Goal: Task Accomplishment & Management: Complete application form

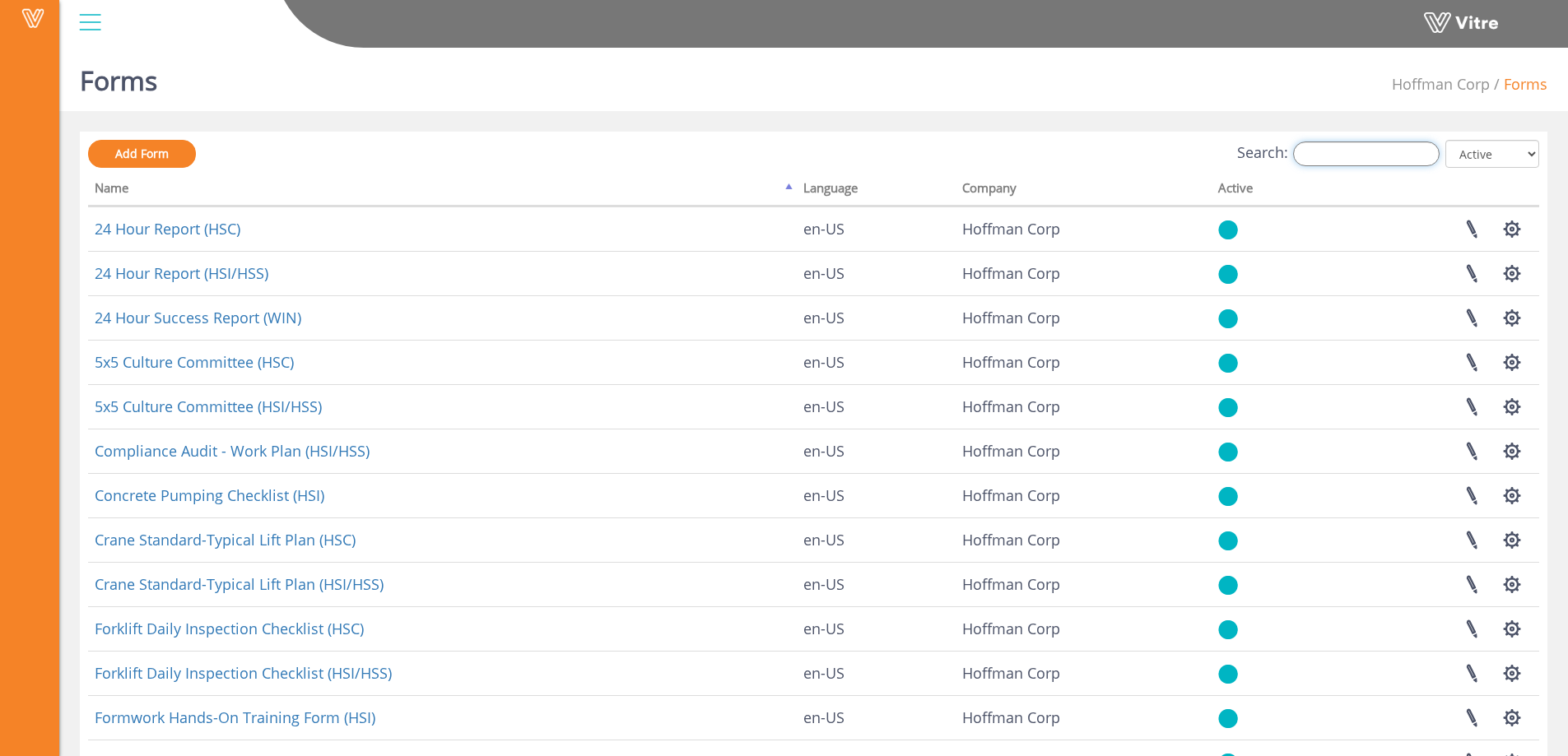
click at [1370, 156] on input "Search:" at bounding box center [1366, 153] width 147 height 25
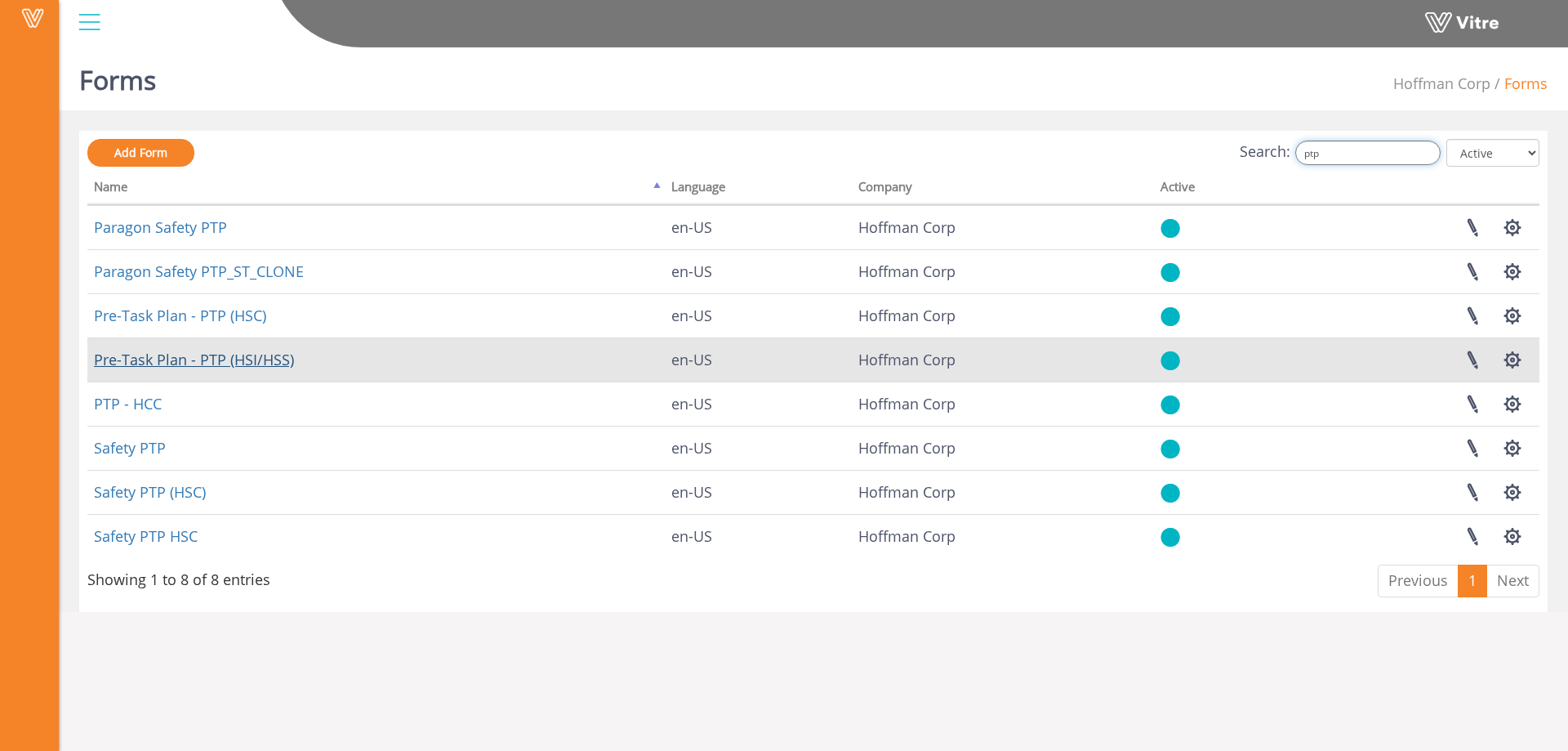
type input "ptp"
click at [242, 357] on link "Pre-Task Plan - PTP (HSI/HSS)" at bounding box center [194, 359] width 200 height 19
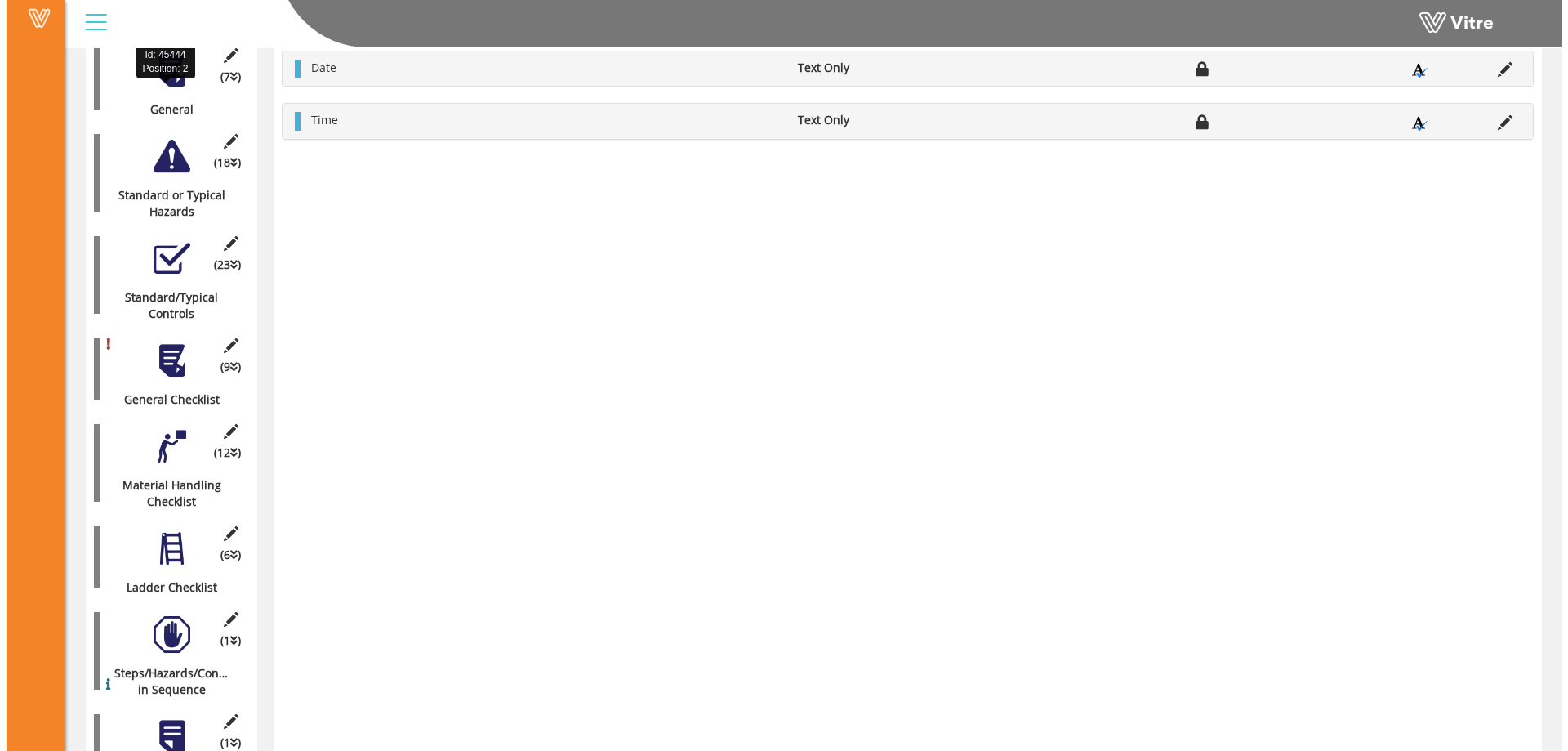
scroll to position [870, 0]
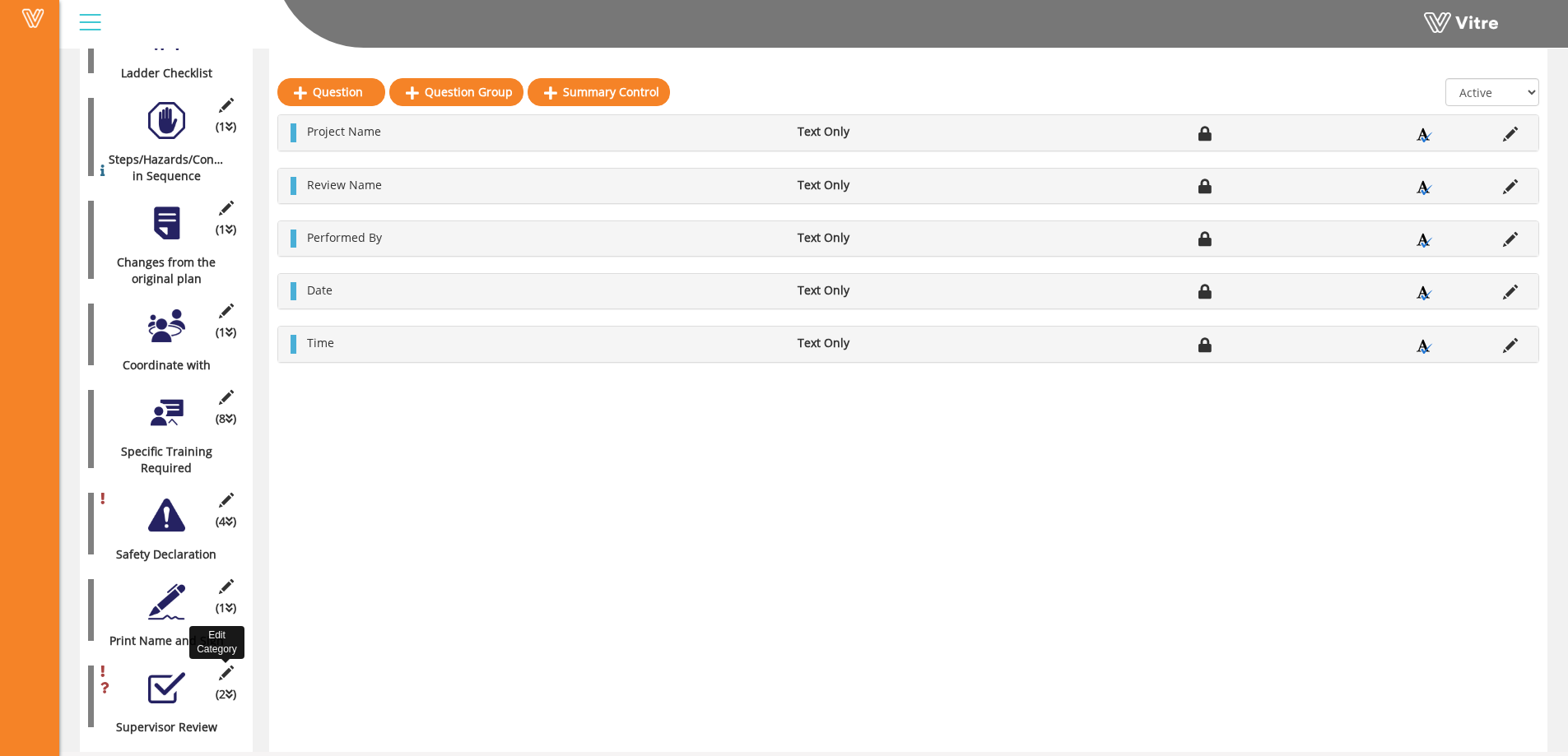
click at [218, 665] on icon at bounding box center [226, 672] width 20 height 14
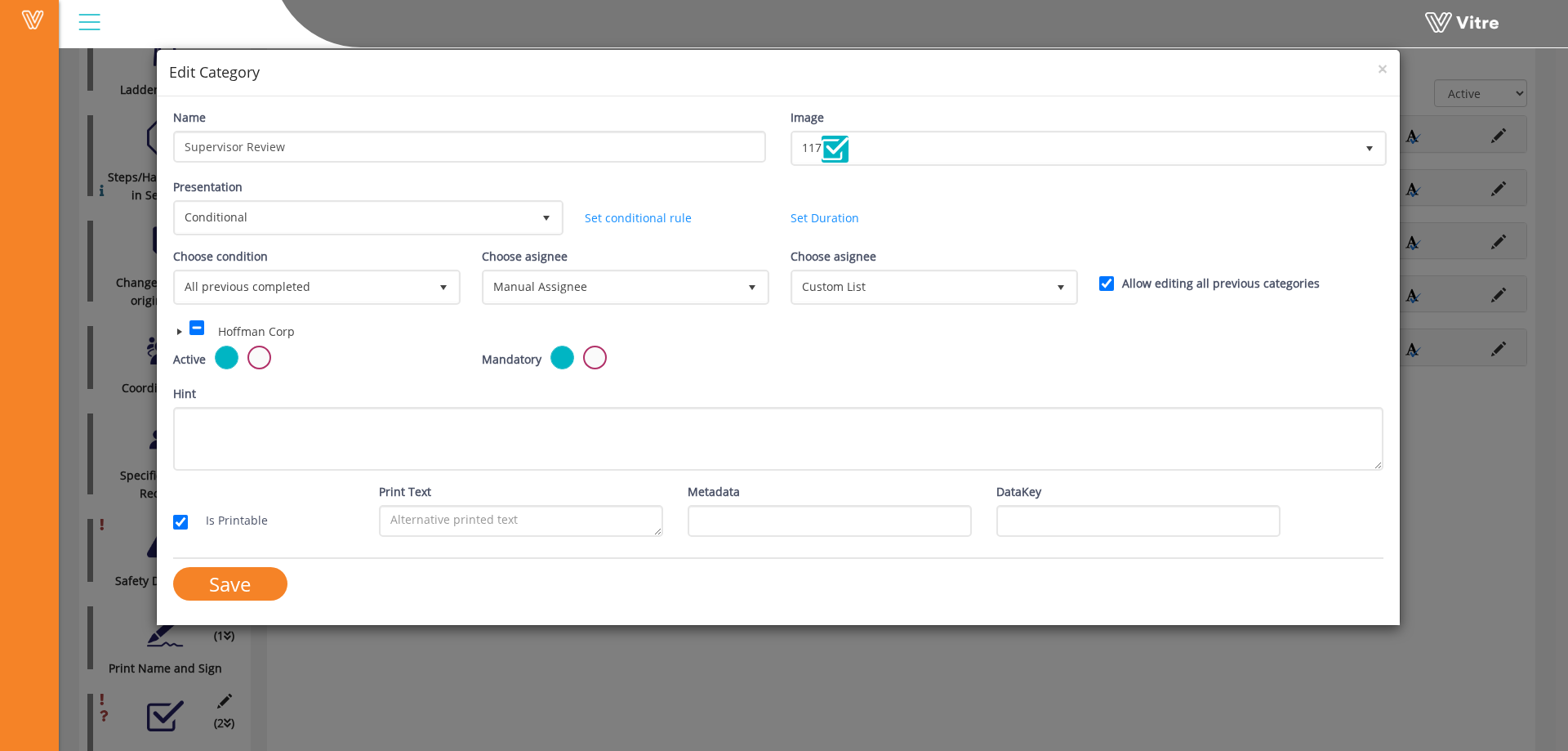
click at [178, 328] on span at bounding box center [180, 332] width 13 height 13
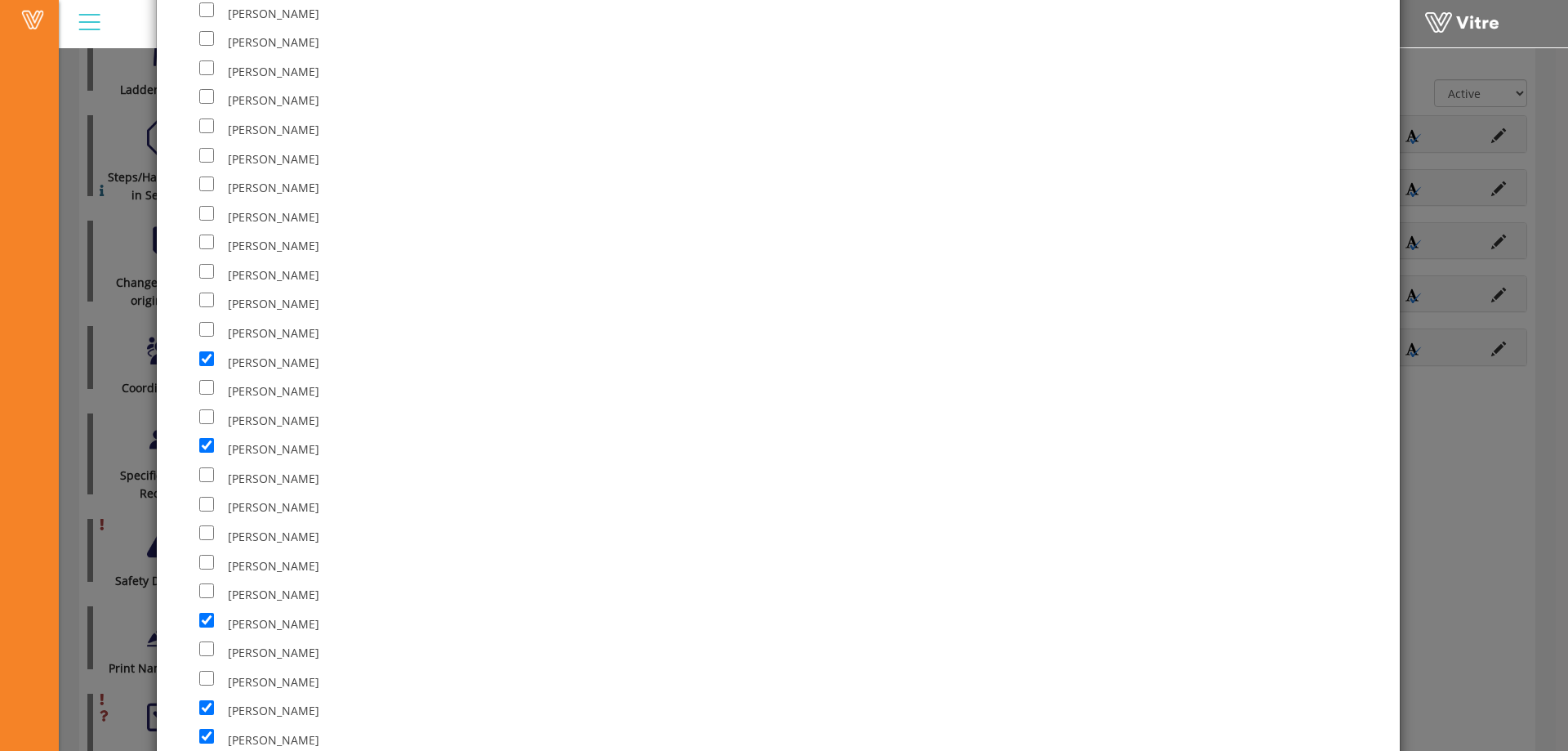
scroll to position [9611, 0]
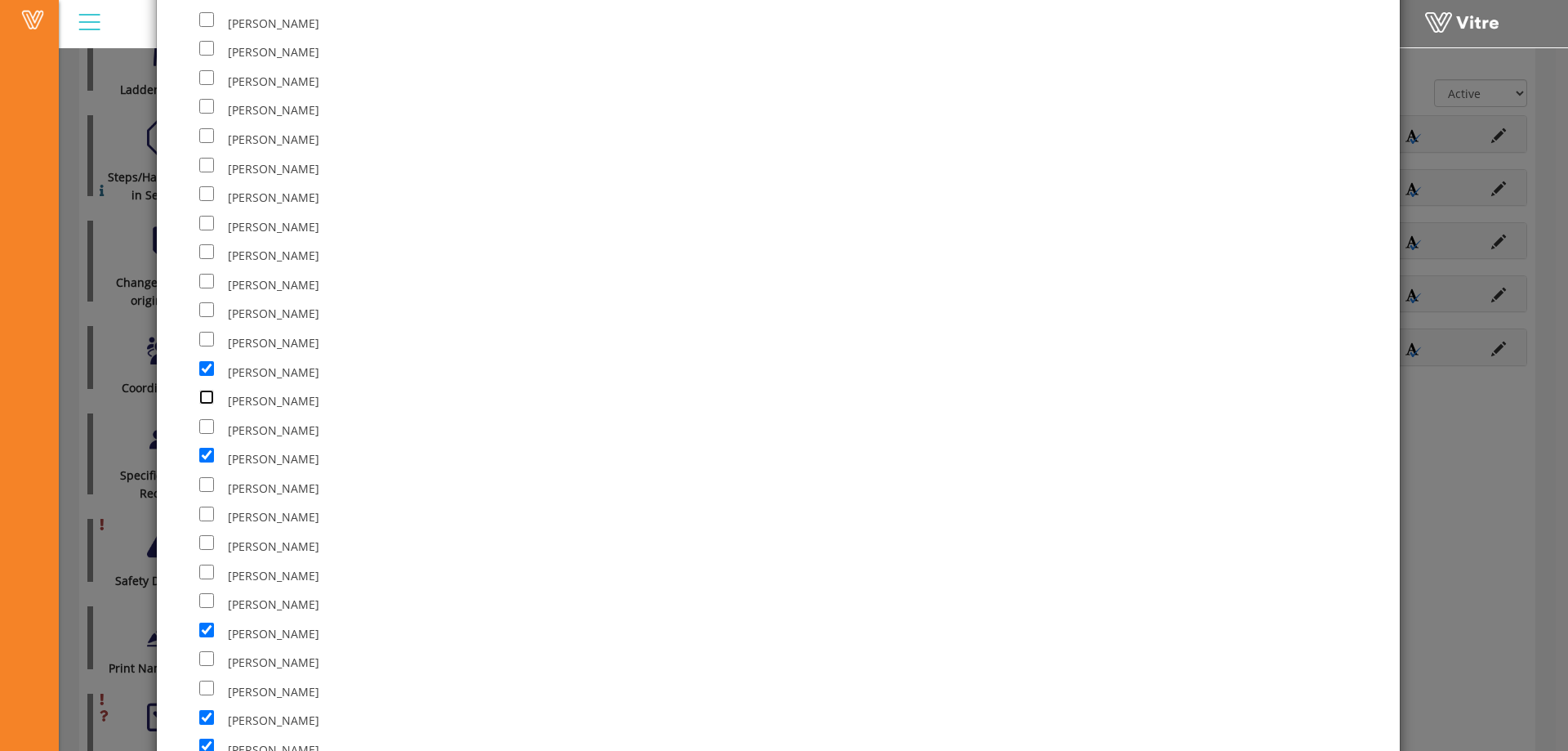
click at [205, 397] on input "checkbox" at bounding box center [206, 397] width 14 height 14
checkbox input "true"
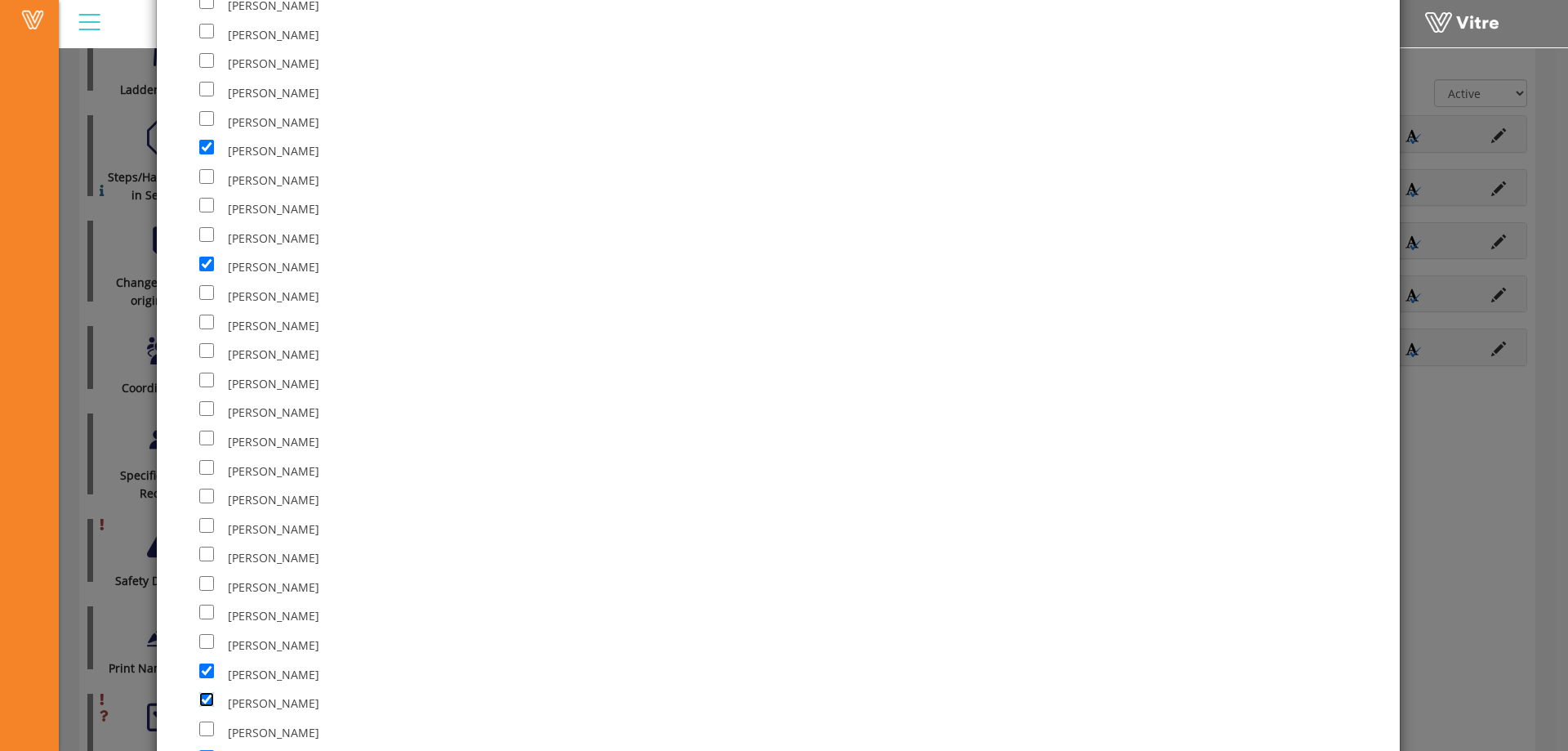
scroll to position [9284, 0]
click at [206, 375] on input "checkbox" at bounding box center [206, 375] width 14 height 14
checkbox input "true"
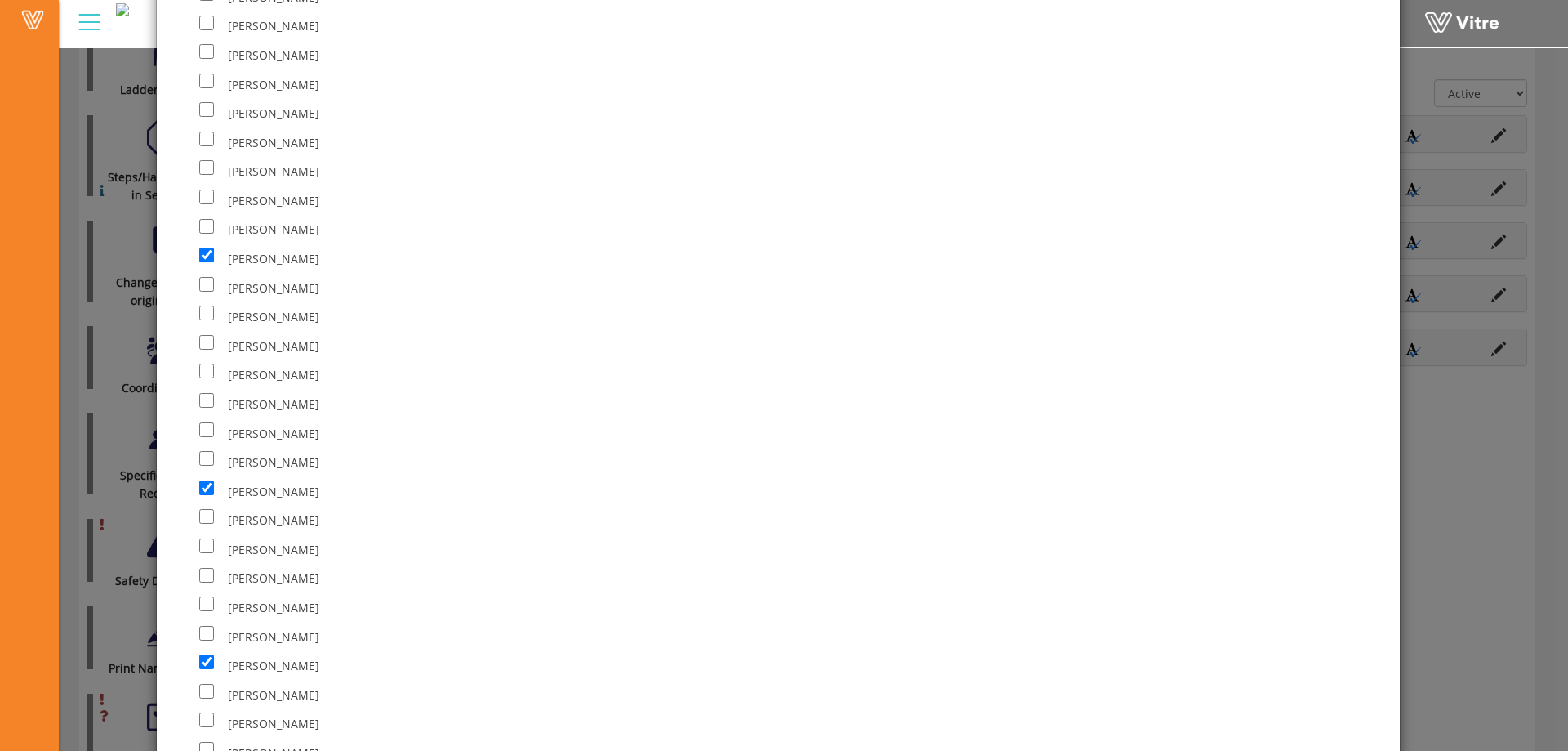
scroll to position [8712, 0]
click at [207, 366] on input "checkbox" at bounding box center [206, 365] width 14 height 14
checkbox input "true"
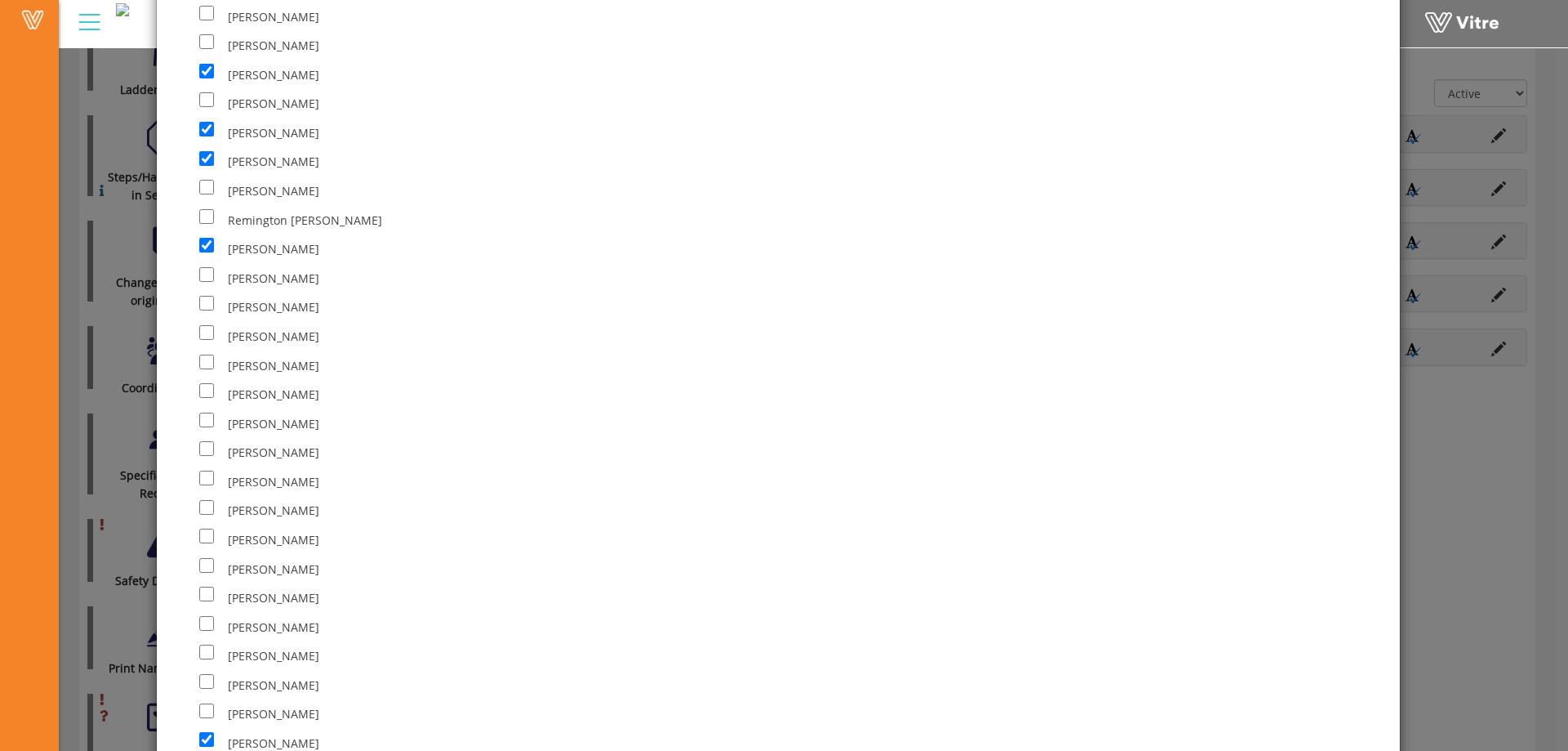
scroll to position [8304, 0]
click at [207, 429] on input "checkbox" at bounding box center [206, 425] width 14 height 14
checkbox input "true"
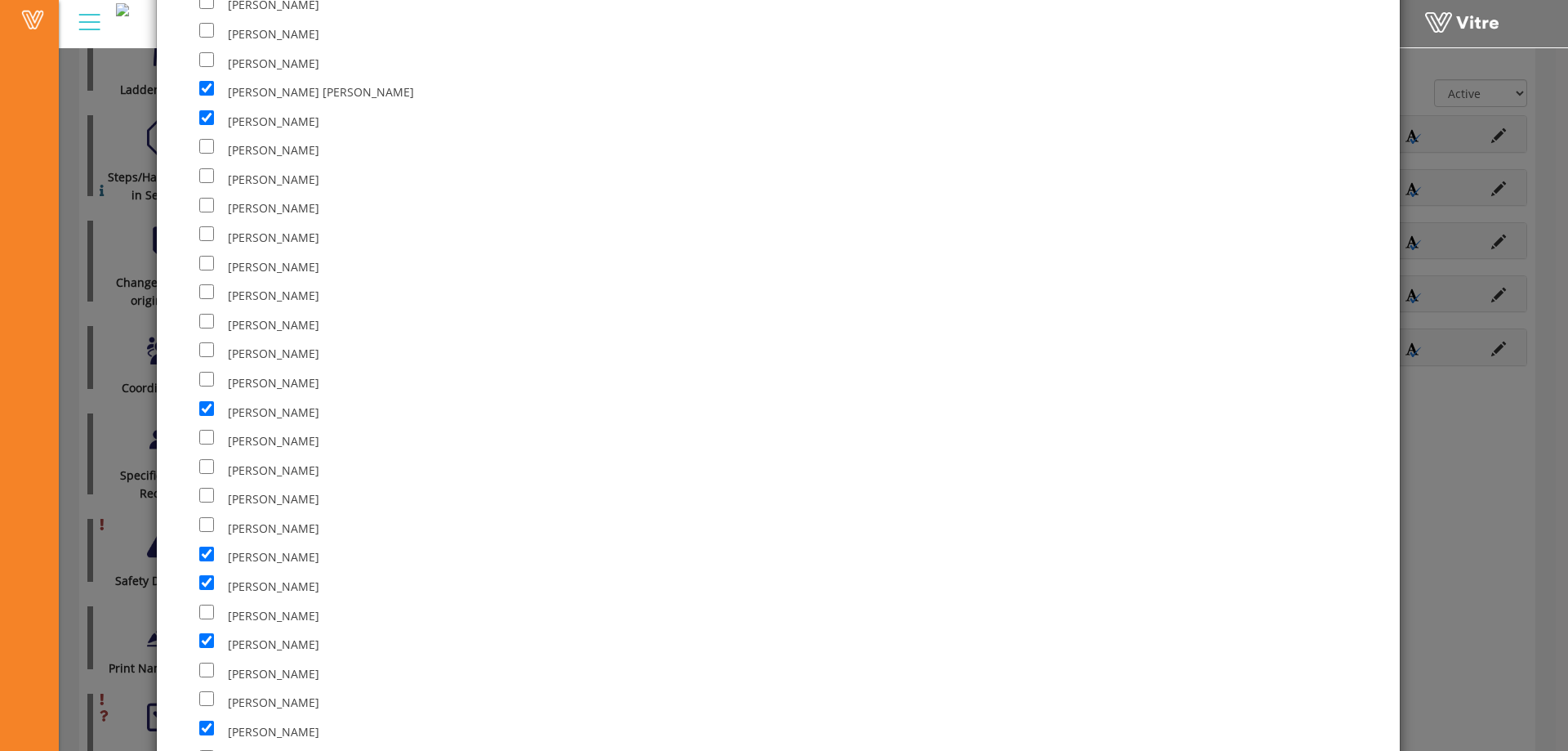
scroll to position [6915, 0]
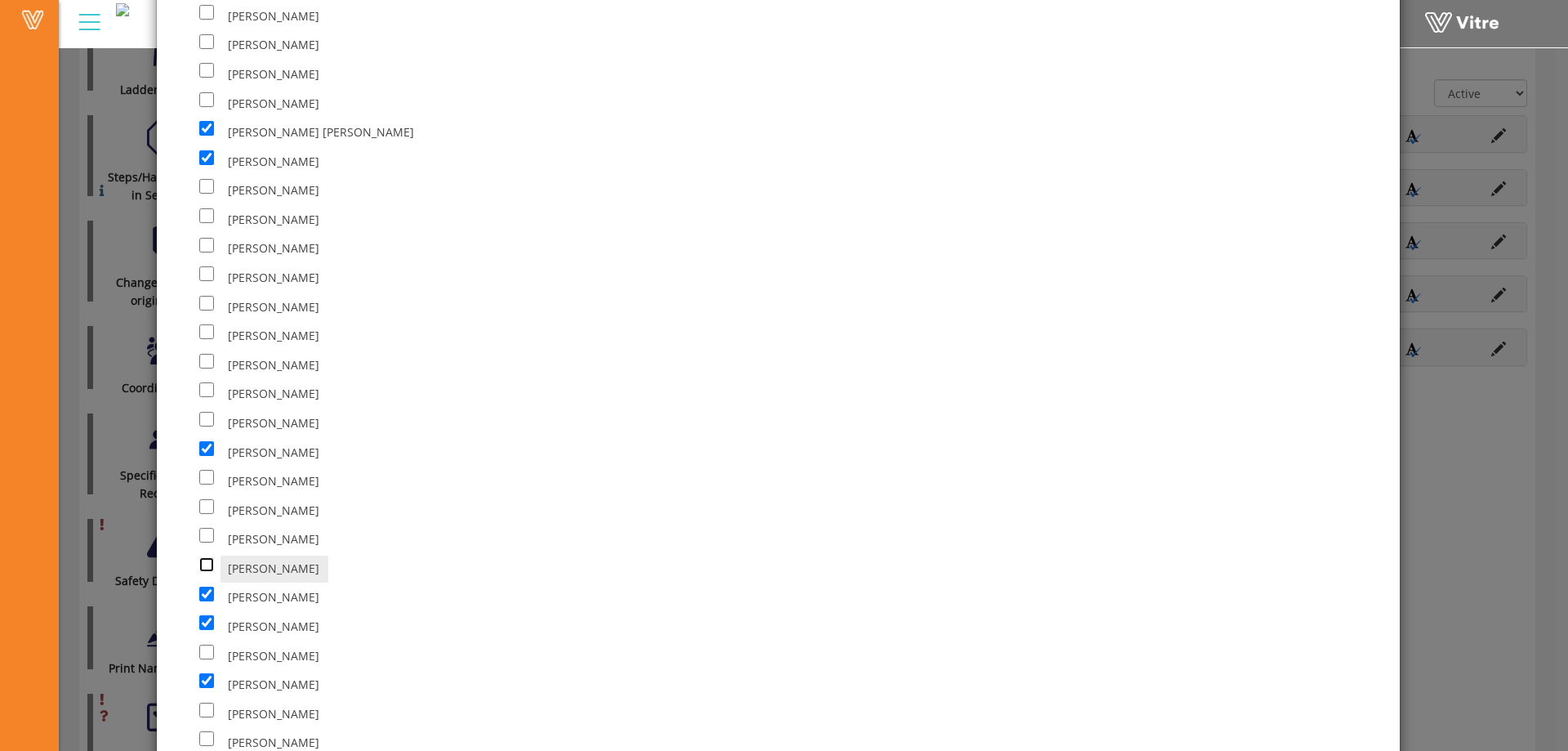
click at [208, 562] on input "checkbox" at bounding box center [206, 564] width 14 height 14
checkbox input "true"
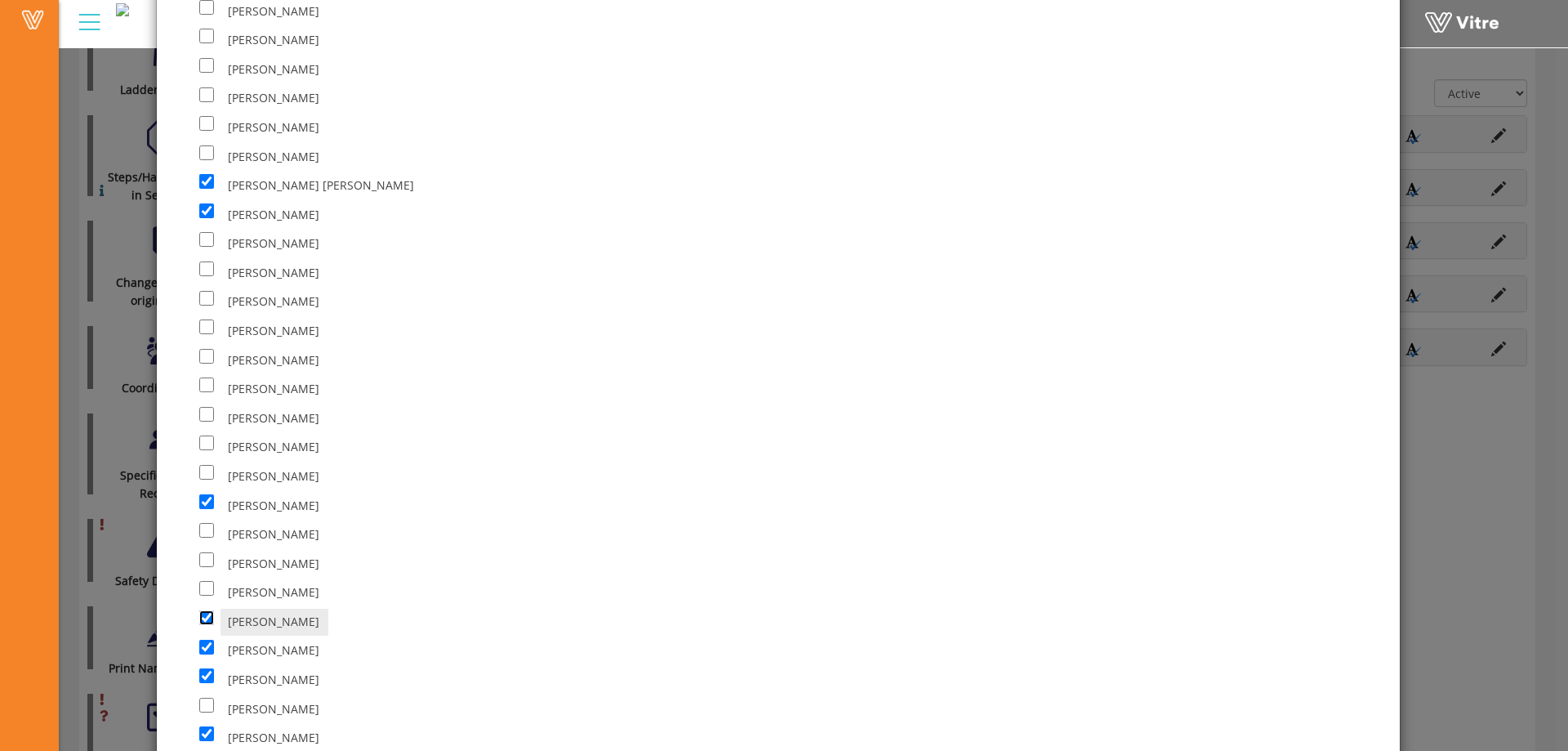
scroll to position [6833, 0]
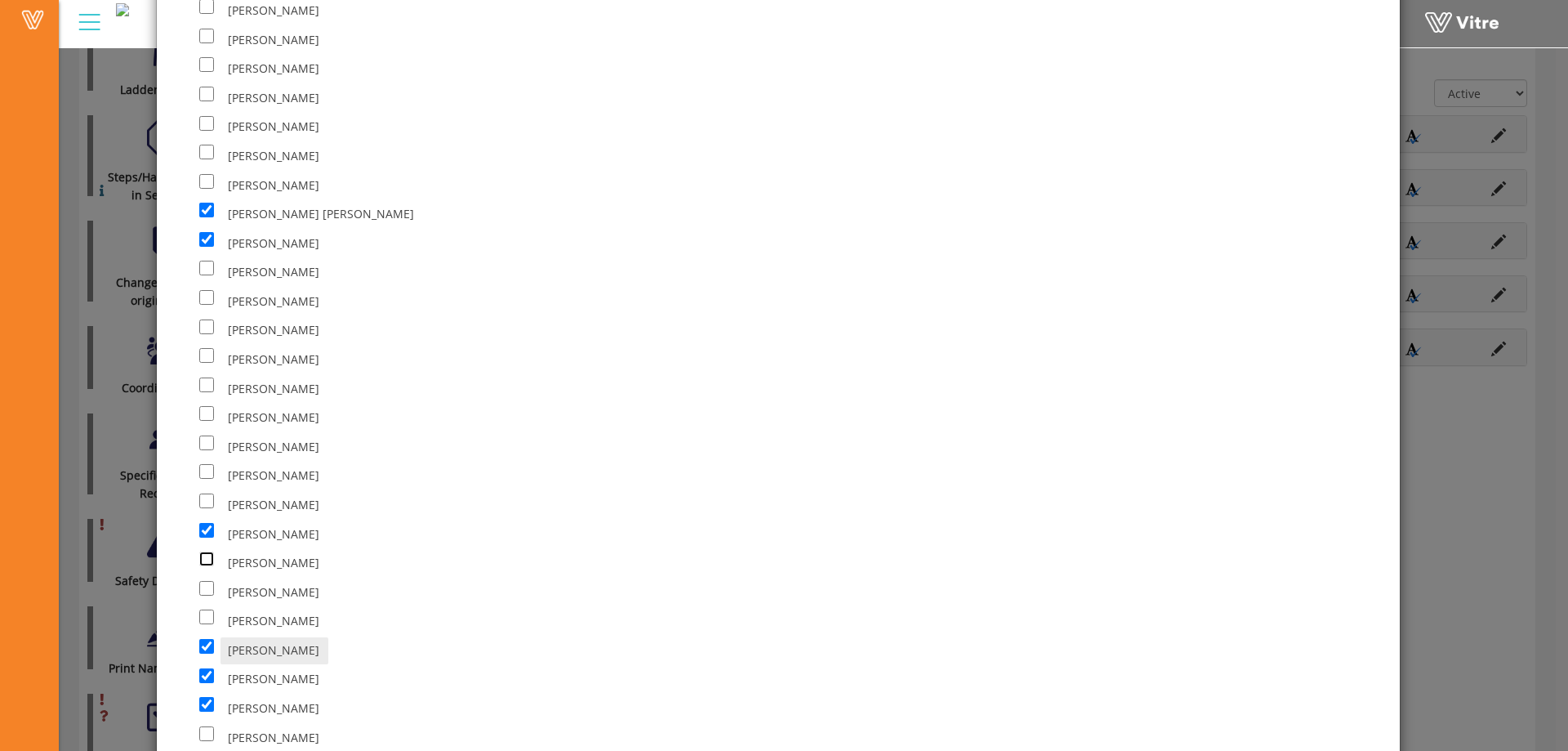
click at [207, 558] on input "checkbox" at bounding box center [206, 558] width 14 height 14
checkbox input "true"
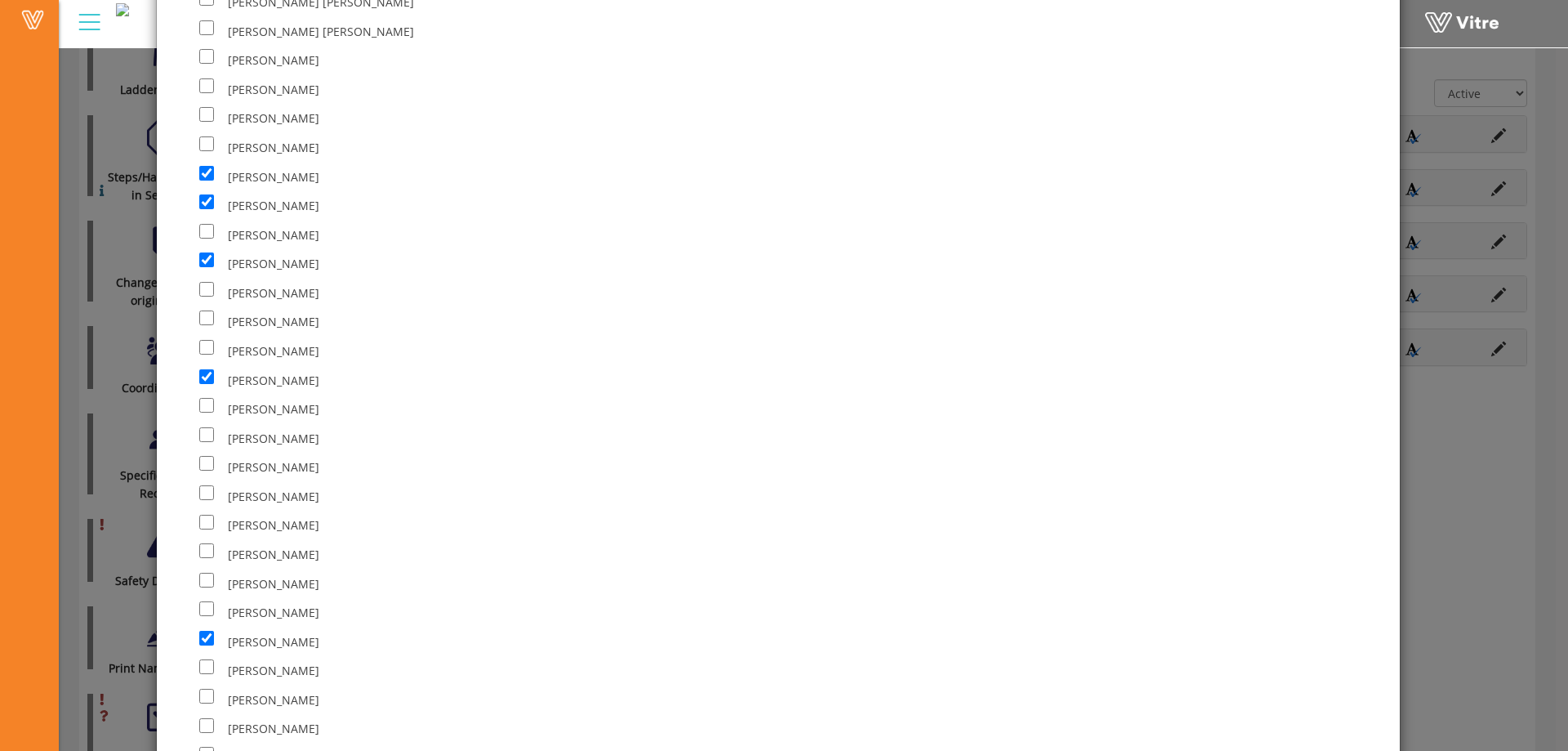
scroll to position [5852, 0]
click at [205, 550] on input "checkbox" at bounding box center [206, 551] width 14 height 14
checkbox input "true"
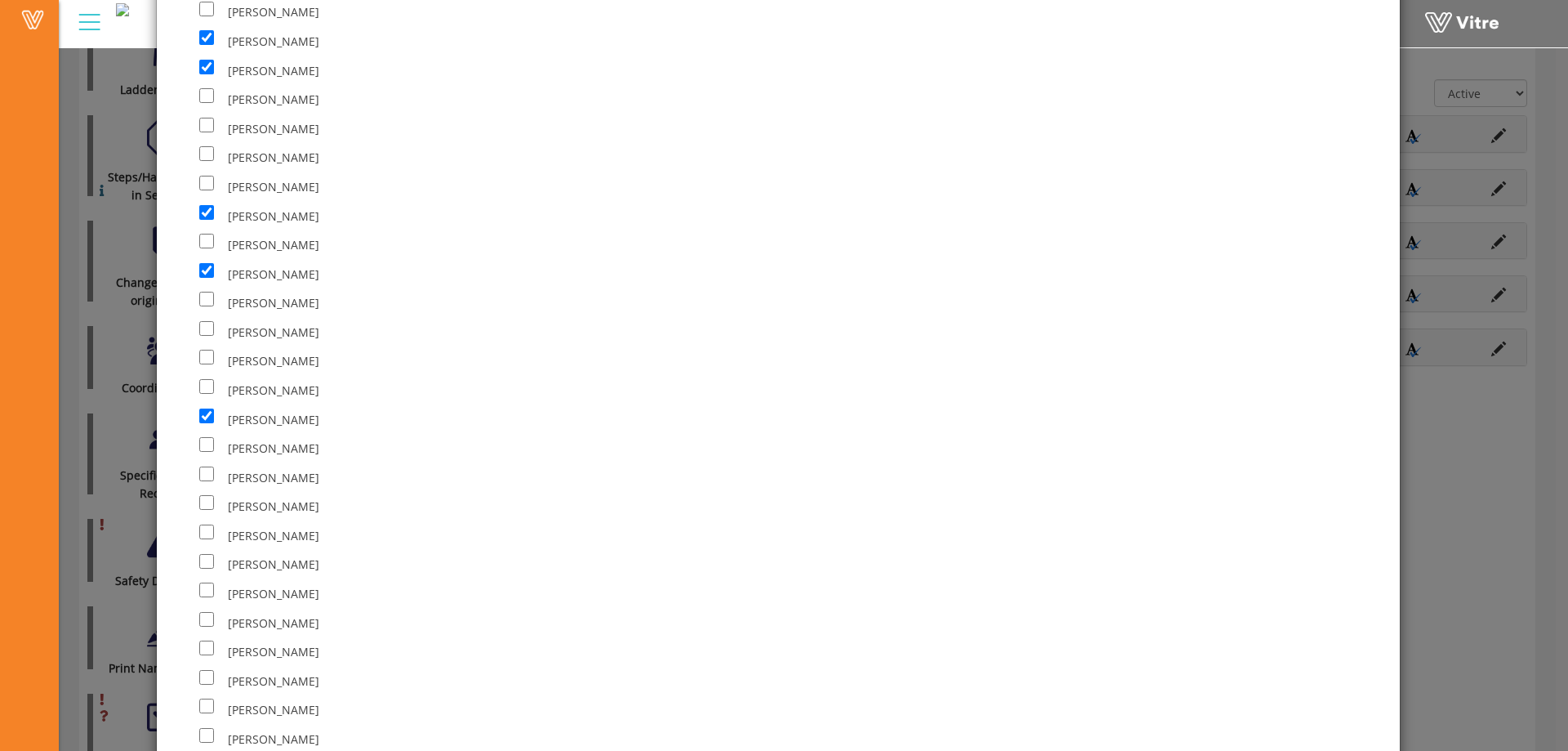
scroll to position [2094, 0]
click at [205, 355] on input "checkbox" at bounding box center [206, 355] width 14 height 14
checkbox input "true"
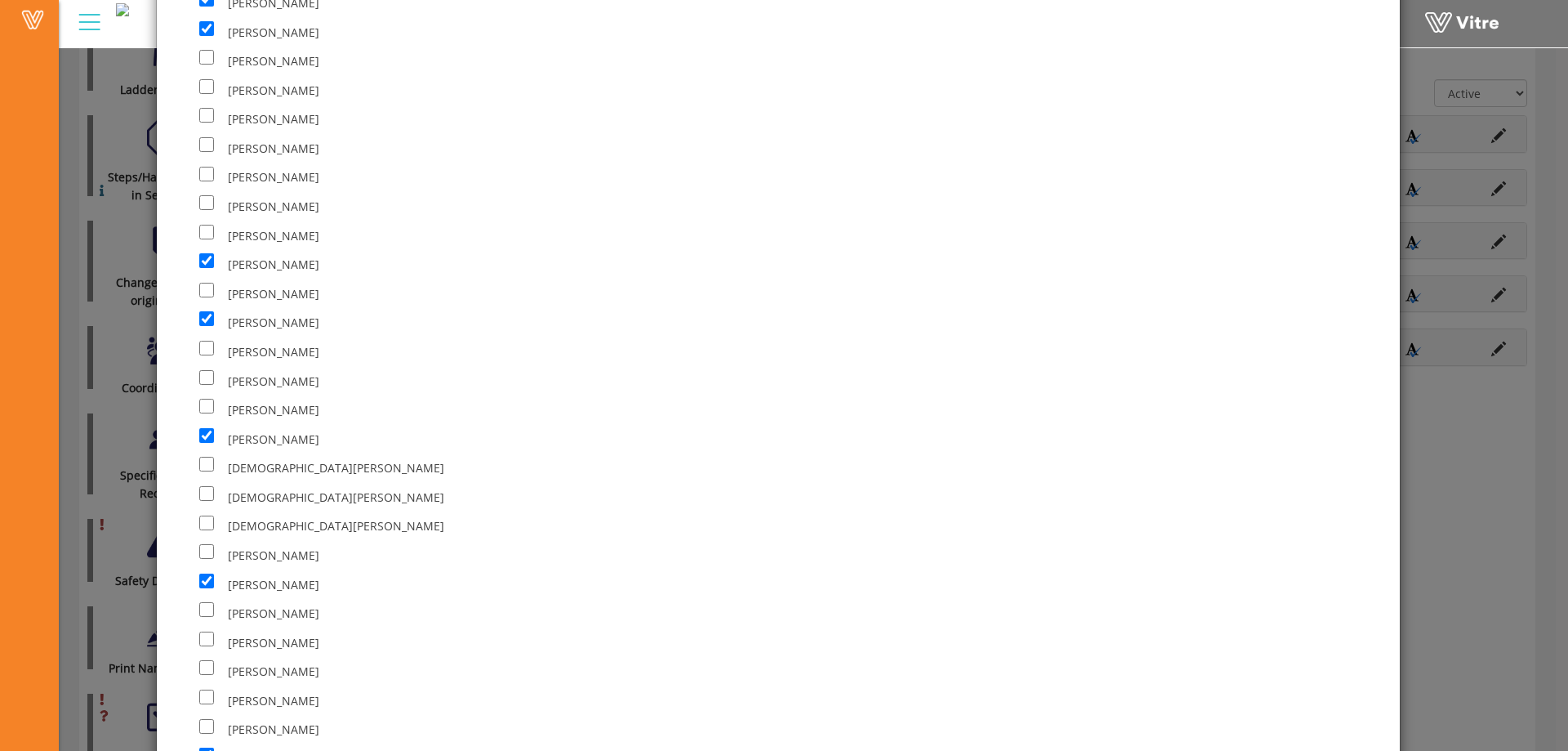
scroll to position [1358, 0]
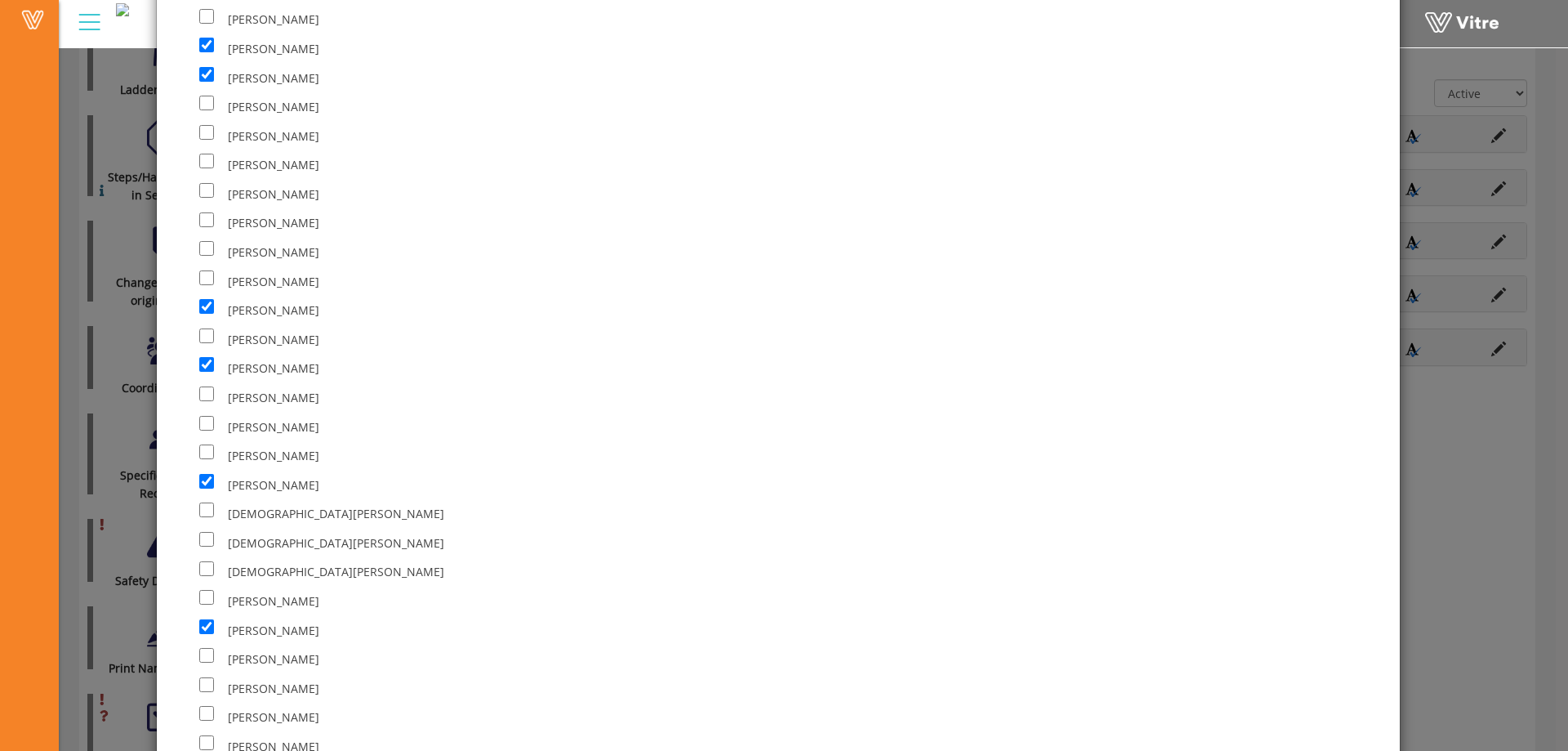
drag, startPoint x: 486, startPoint y: 468, endPoint x: 500, endPoint y: 493, distance: 28.7
click at [502, 489] on div "[PERSON_NAME]" at bounding box center [586, 485] width 773 height 29
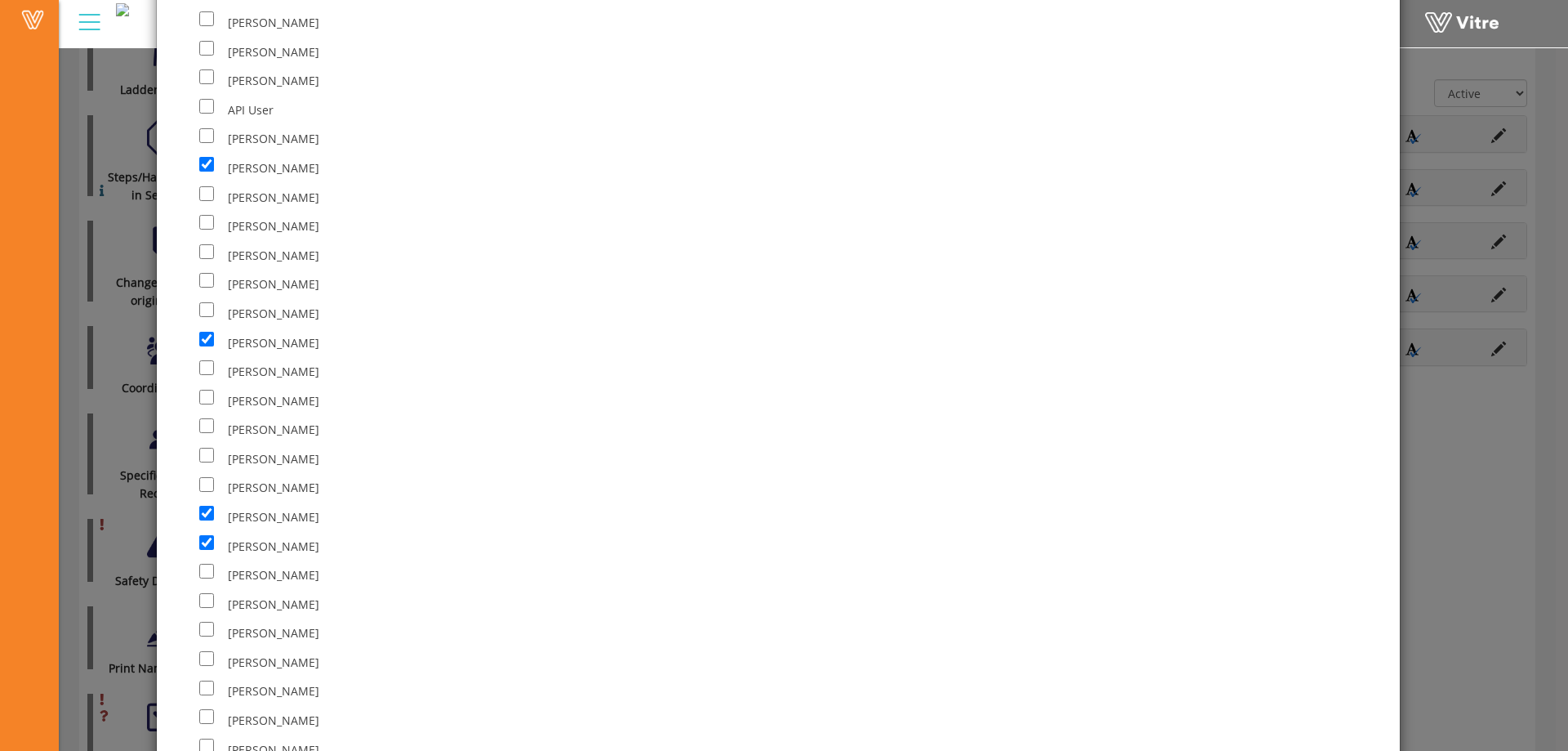
scroll to position [868, 0]
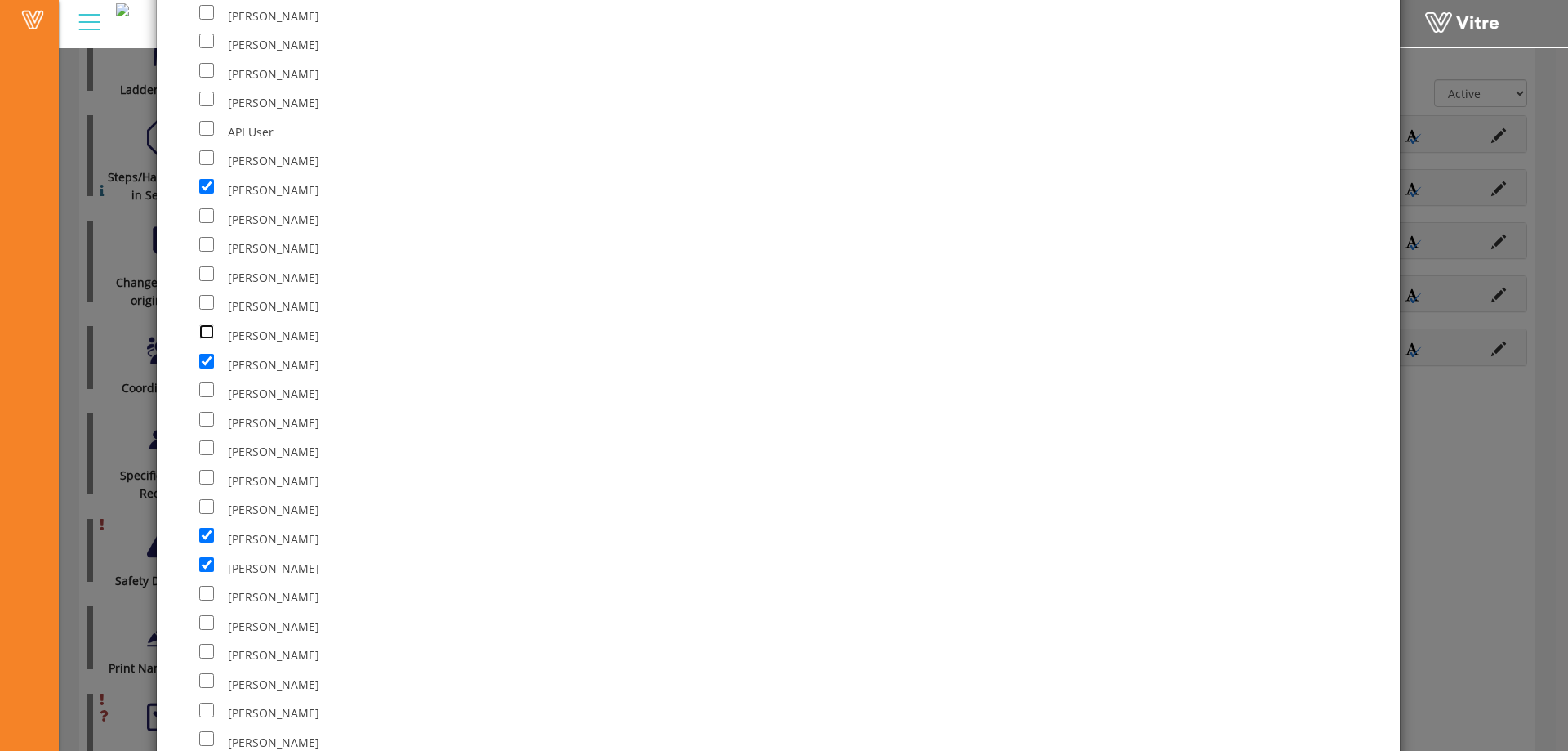
click at [206, 333] on input "checkbox" at bounding box center [206, 331] width 14 height 14
checkbox input "true"
click at [410, 461] on div "[PERSON_NAME]" at bounding box center [586, 448] width 773 height 29
click at [467, 445] on div "[PERSON_NAME]" at bounding box center [586, 448] width 773 height 29
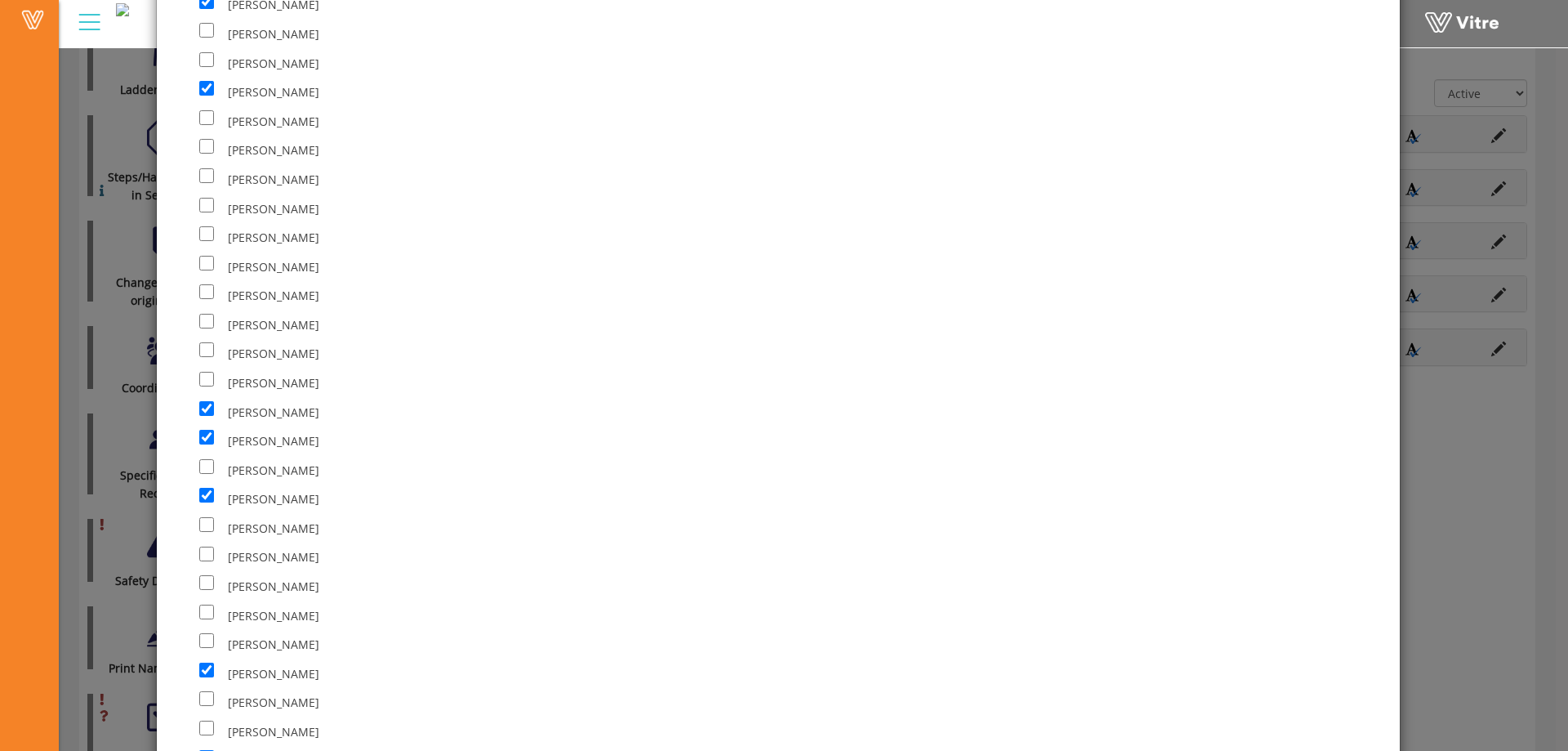
scroll to position [10428, 0]
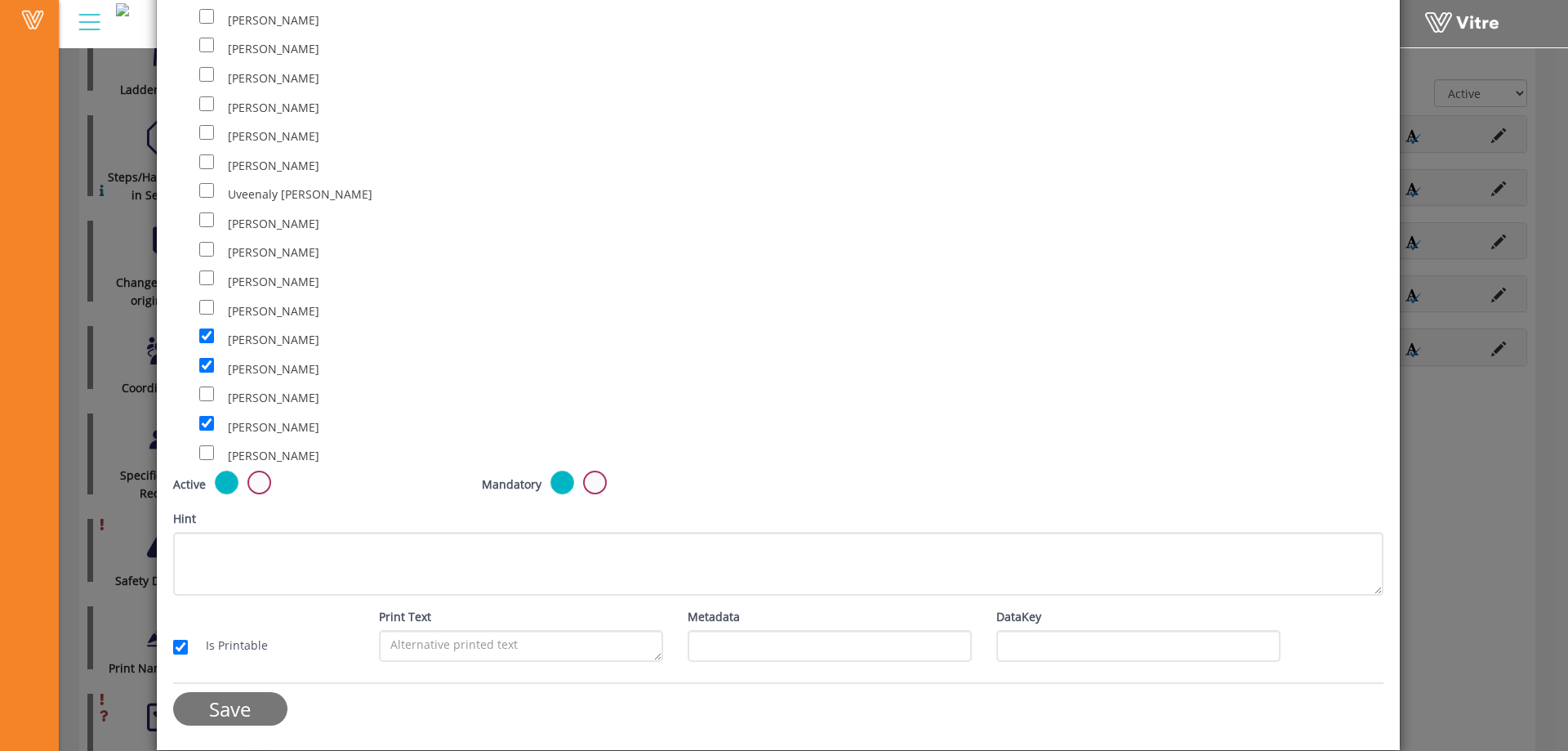
click at [241, 710] on input "Save" at bounding box center [231, 709] width 114 height 34
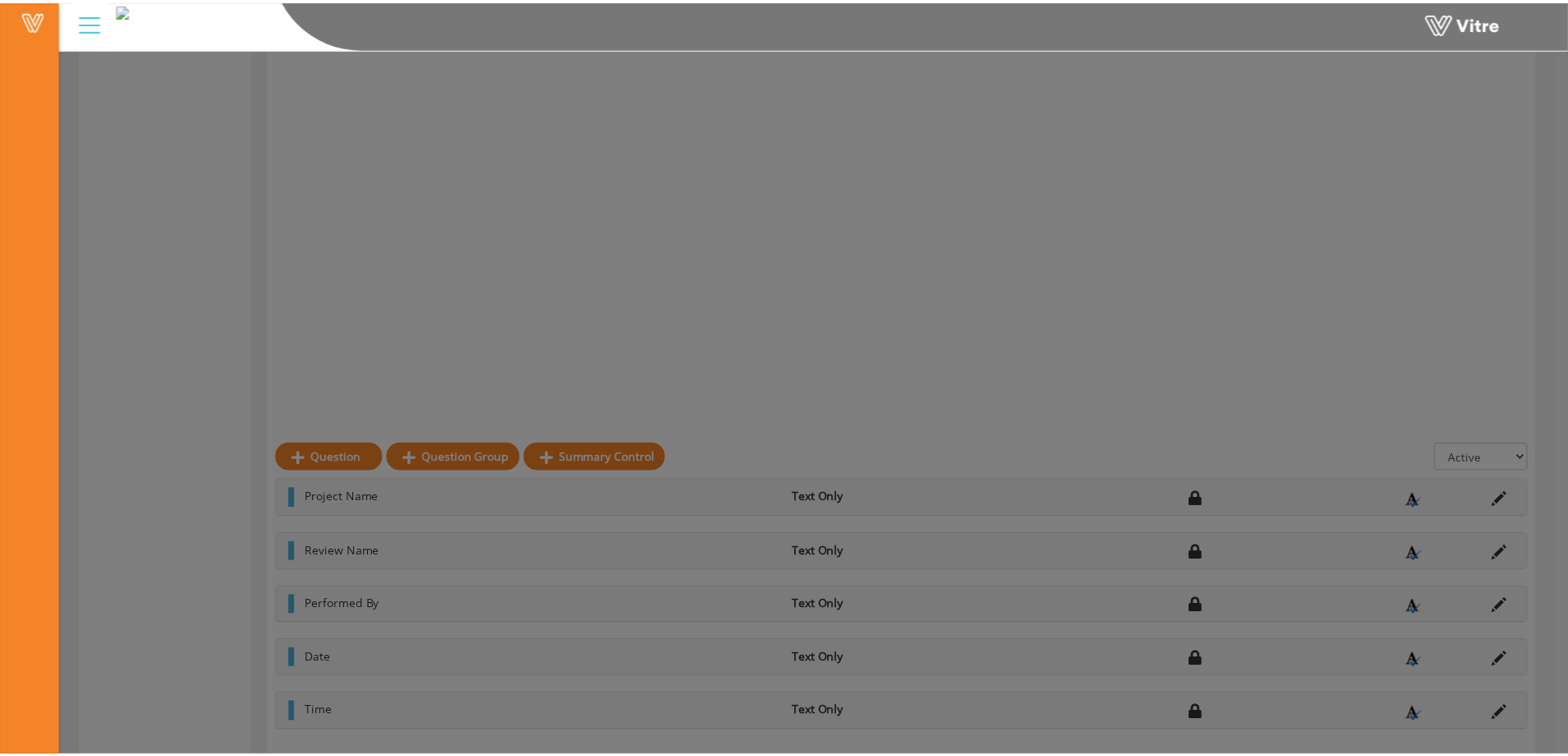
scroll to position [876, 0]
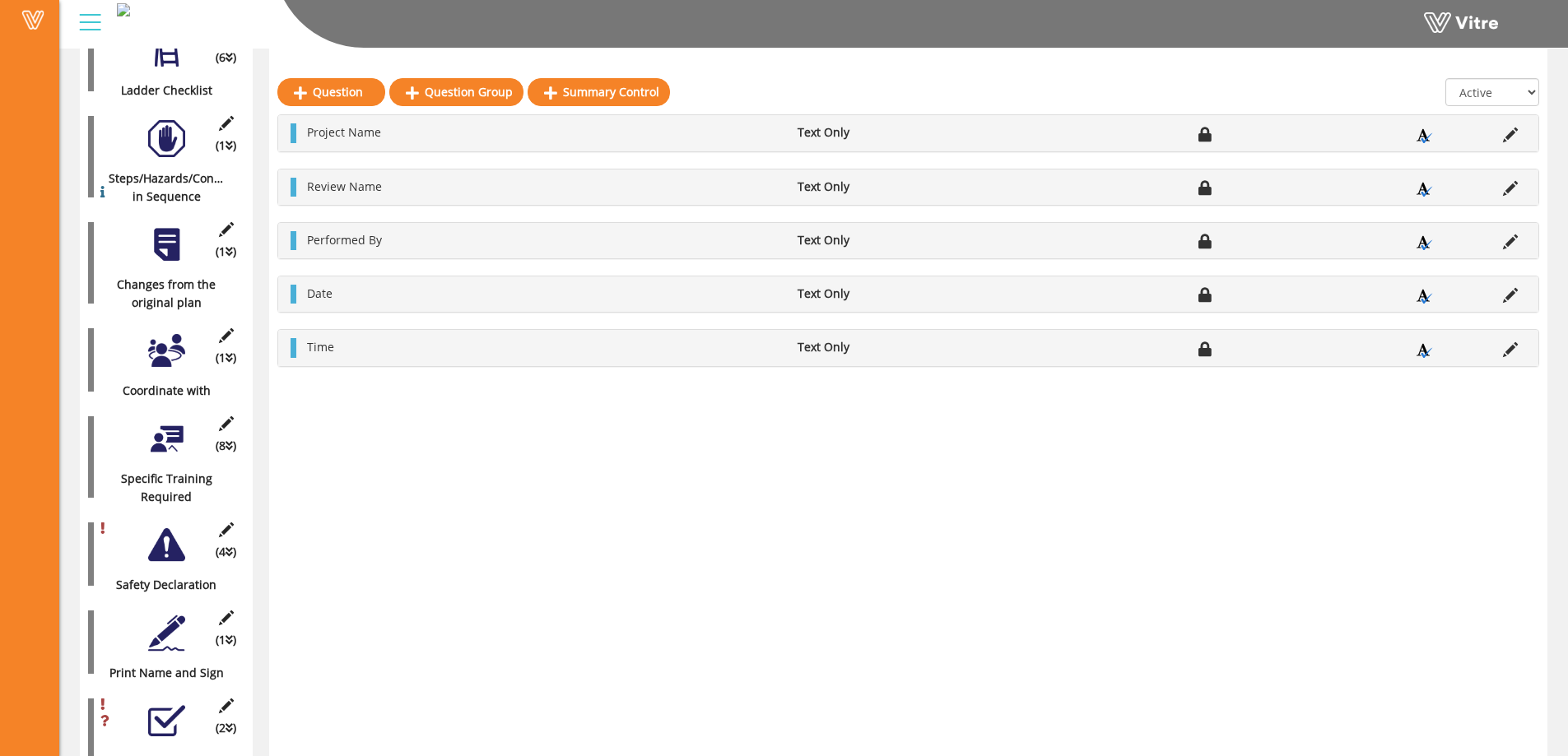
drag, startPoint x: 206, startPoint y: 389, endPoint x: 414, endPoint y: 432, distance: 212.4
click at [407, 436] on div "Question Question Group Summary Control All Active Not Active Project Name Text…" at bounding box center [907, 58] width 1278 height 1455
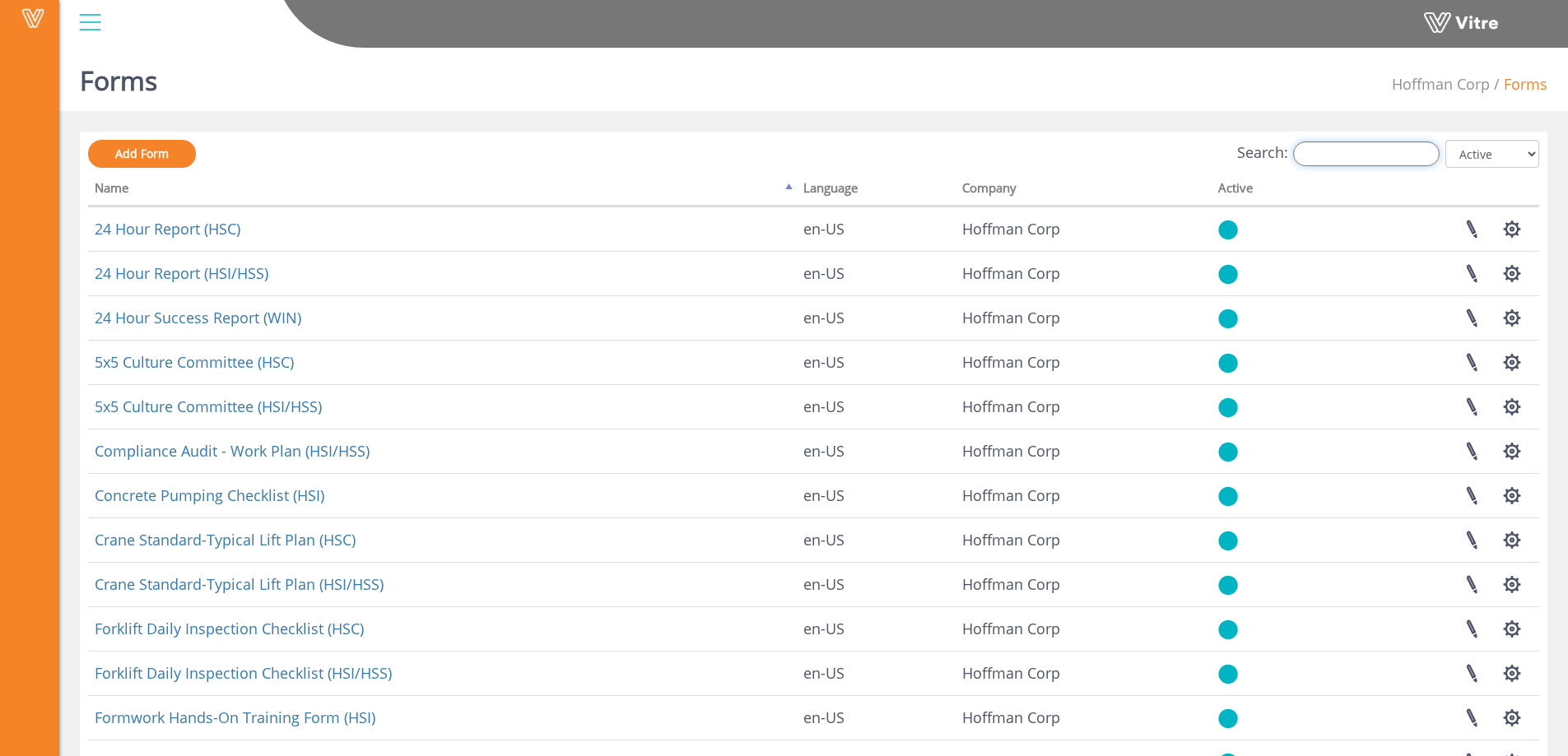
click at [1399, 158] on input "Search:" at bounding box center [1366, 153] width 147 height 25
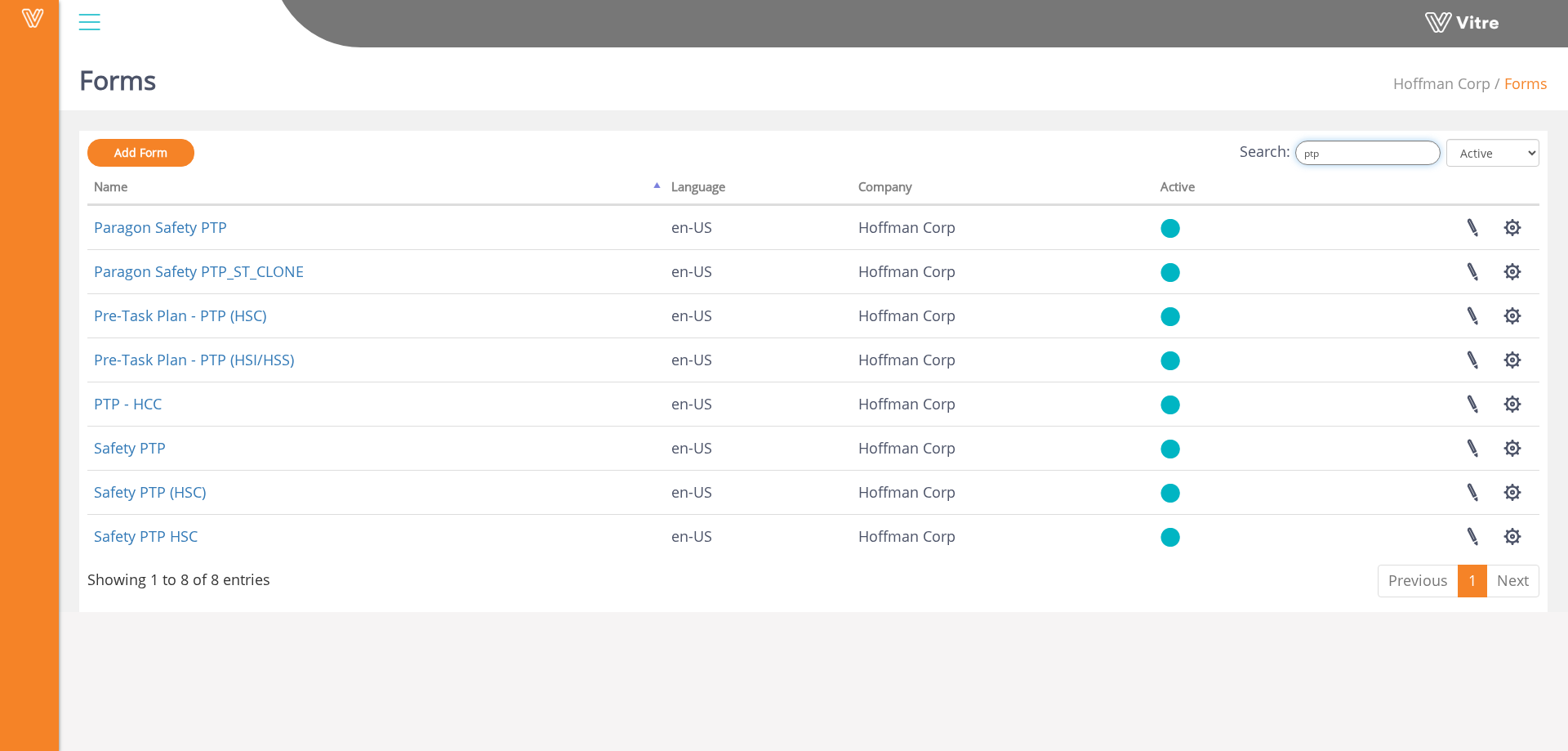
type input "ptp"
click at [375, 162] on div "Search: ptp All Active Not Active" at bounding box center [814, 154] width 1453 height 30
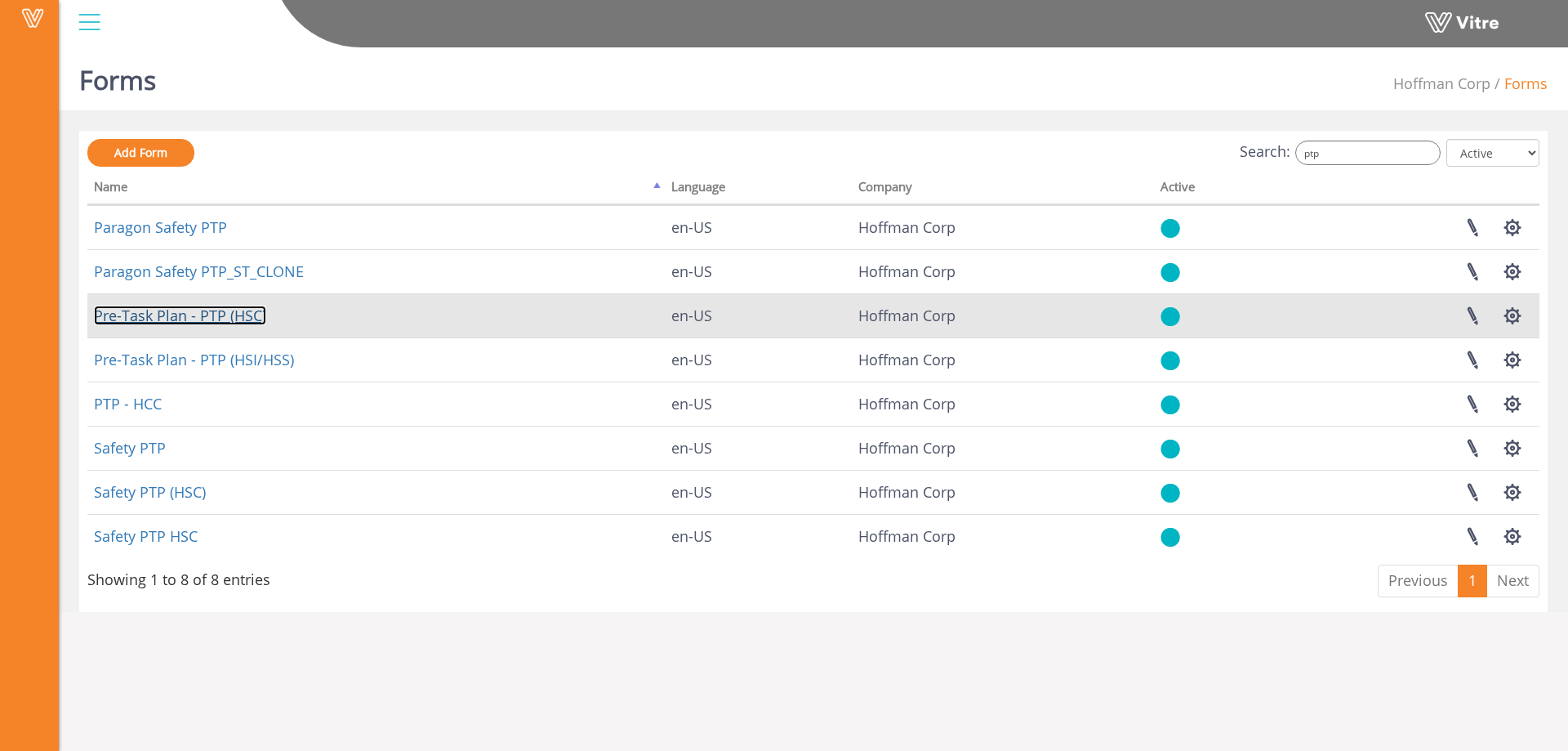
click at [234, 319] on link "Pre-Task Plan - PTP (HSC)" at bounding box center [180, 315] width 173 height 19
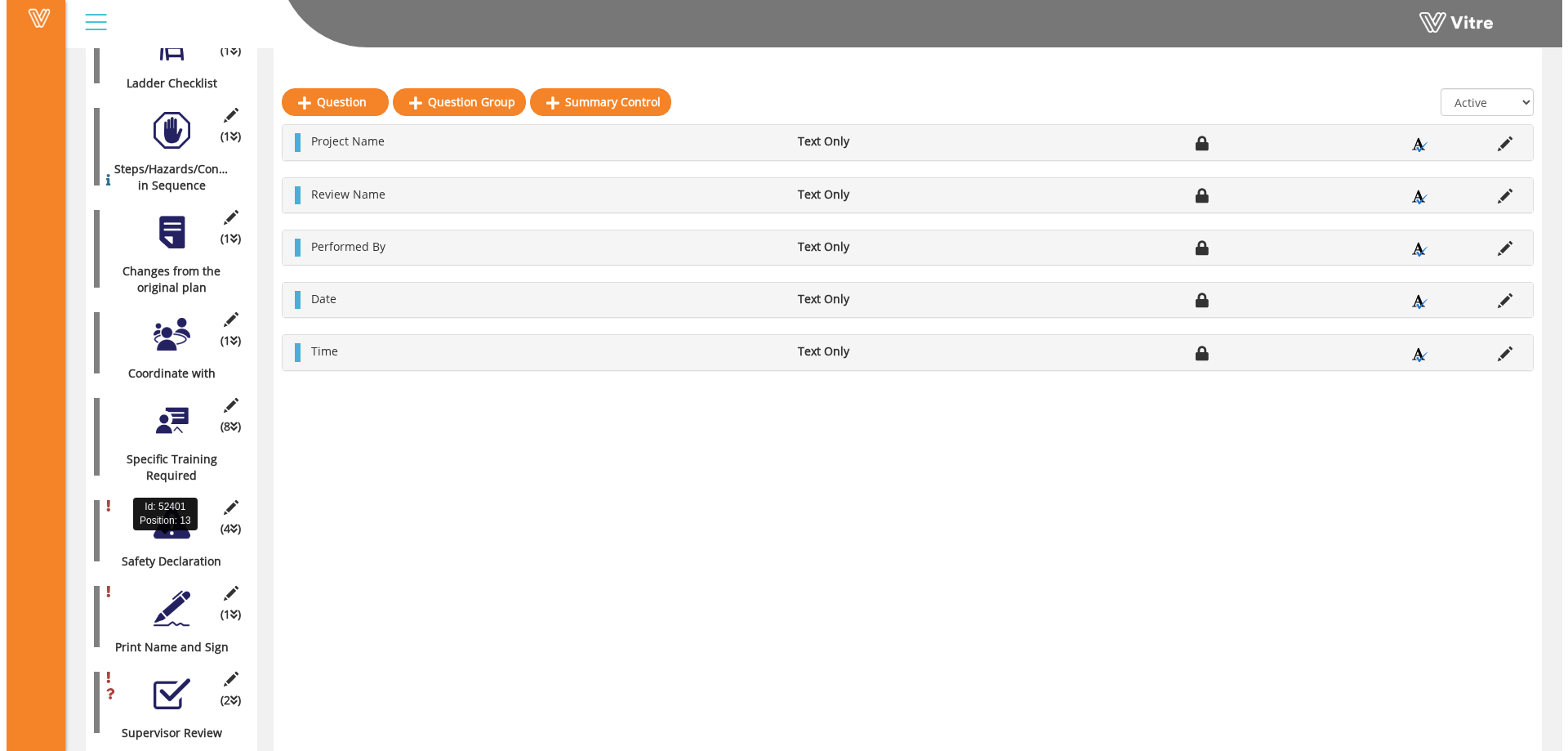
scroll to position [767, 0]
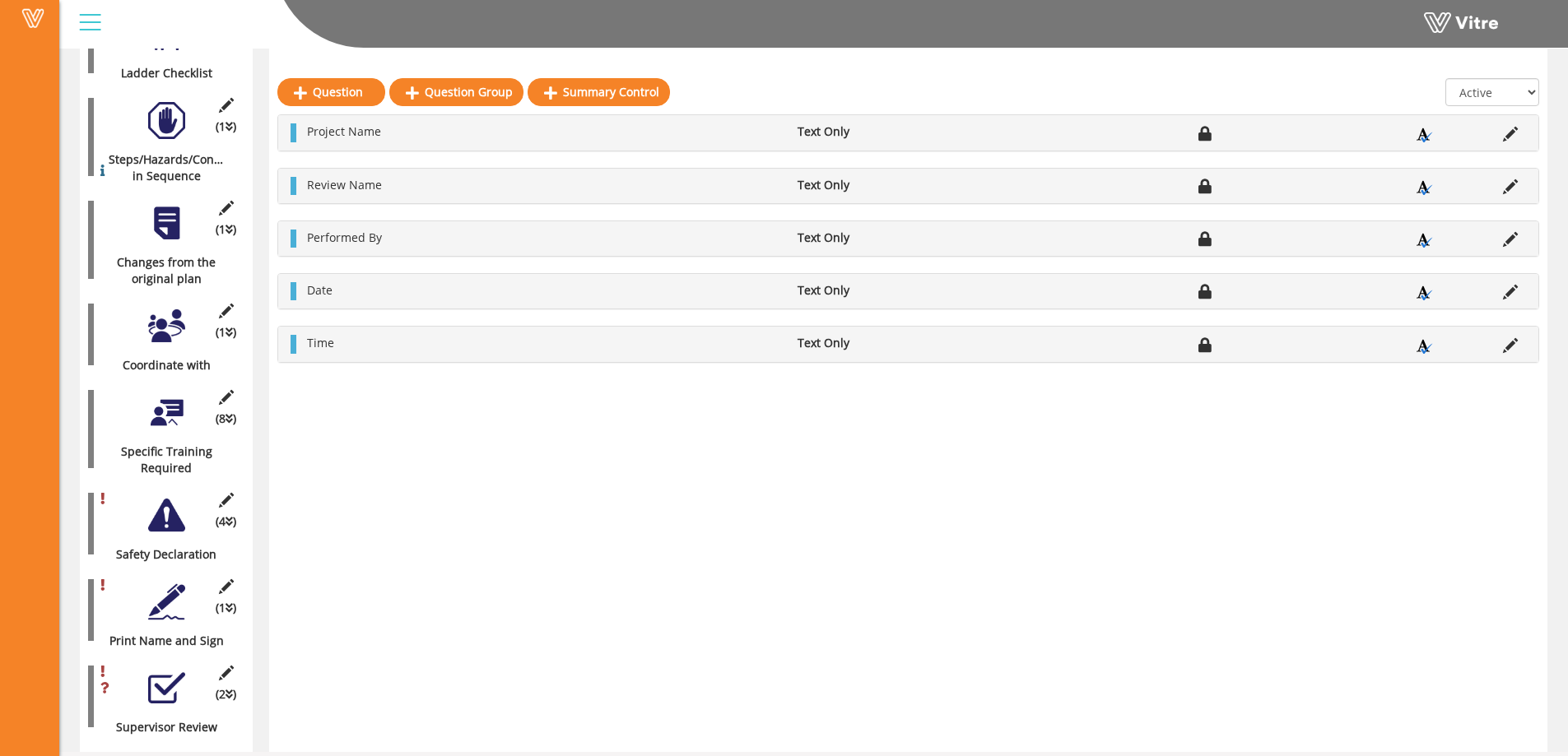
drag, startPoint x: 142, startPoint y: 675, endPoint x: 75, endPoint y: 700, distance: 71.5
click at [75, 700] on div "Form Pre-Task Plan - PTP (HSC) Hoffman Corp Forms Form Created At 12/26/2024 12…" at bounding box center [813, 10] width 1509 height 1483
click at [228, 665] on icon at bounding box center [226, 672] width 20 height 14
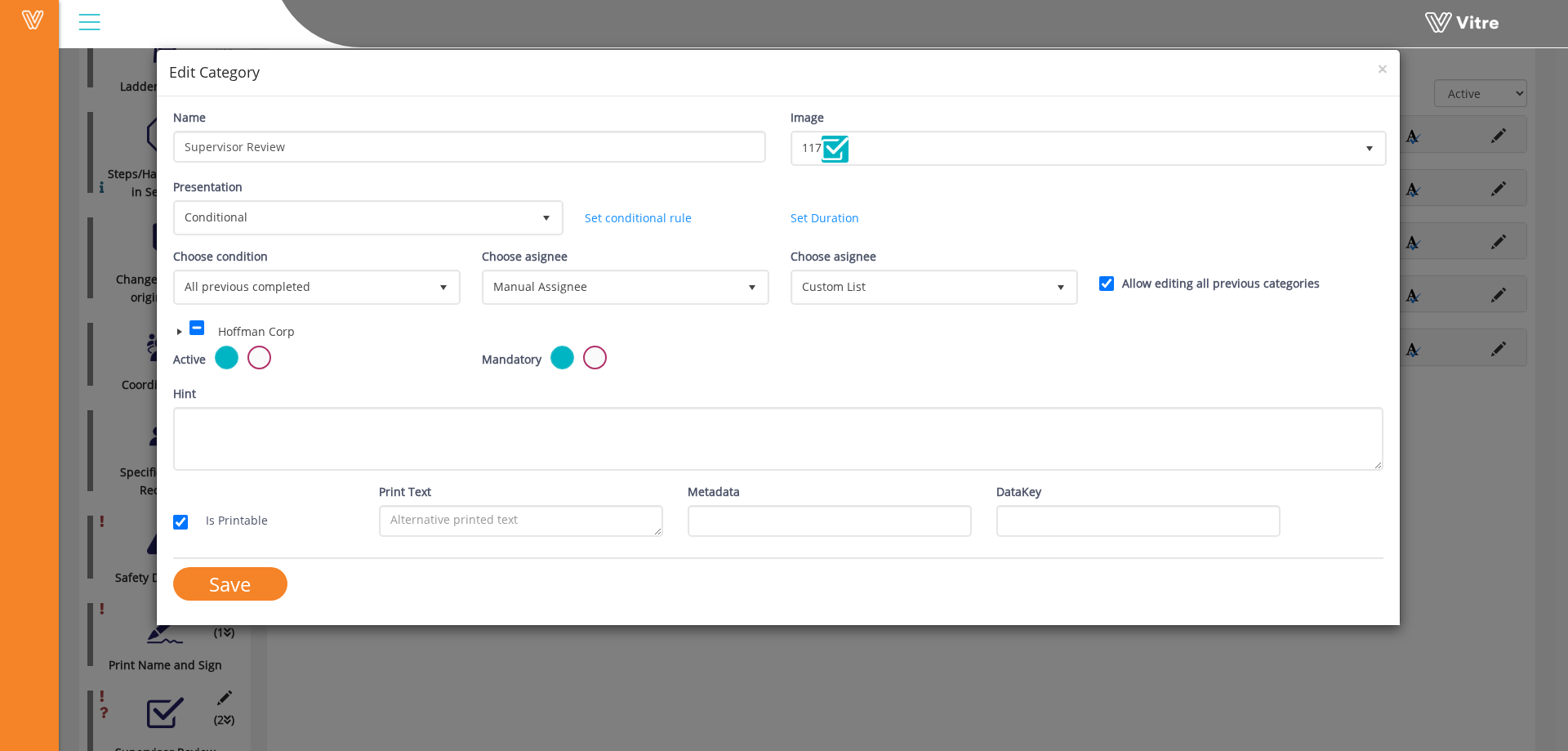
click at [176, 333] on span at bounding box center [180, 332] width 13 height 13
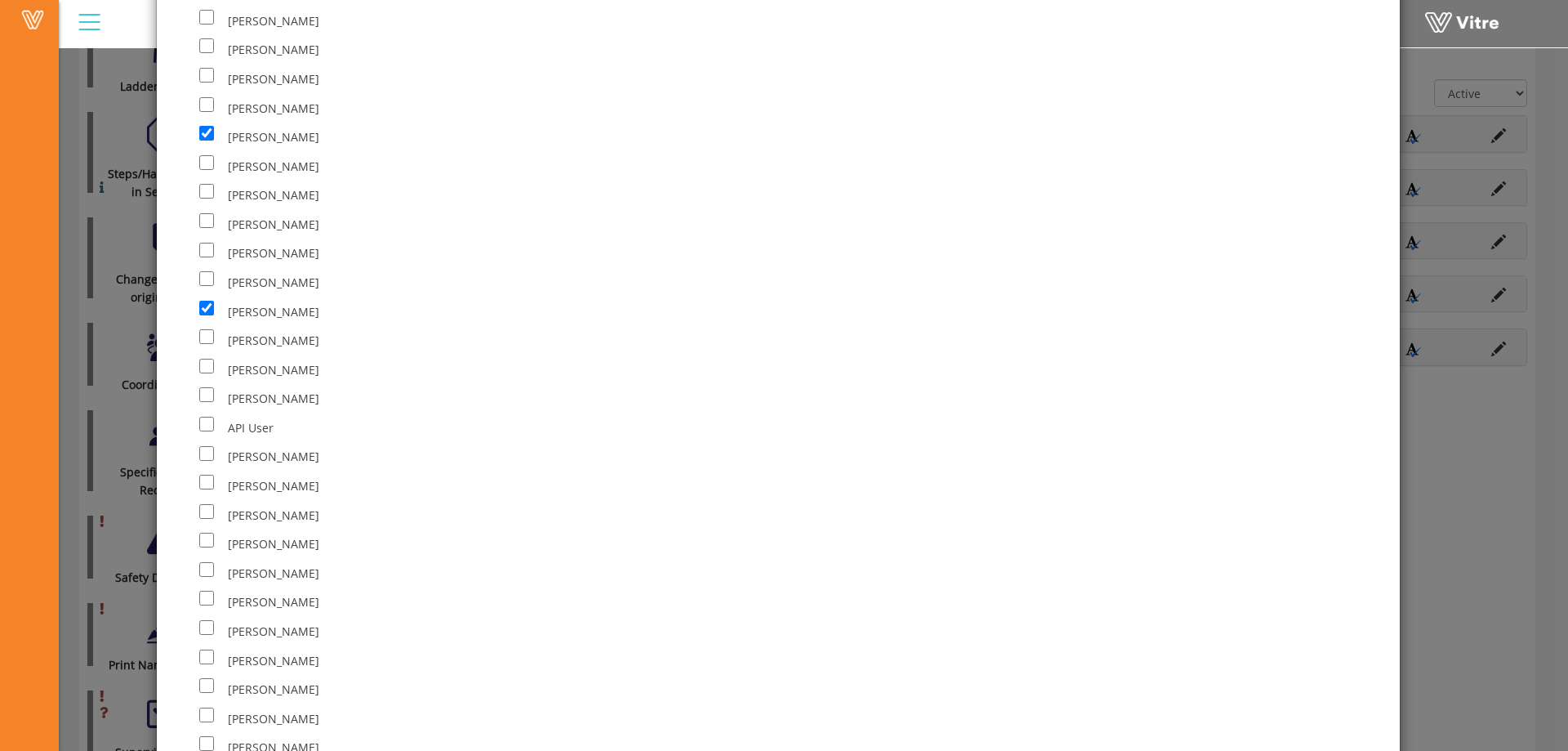
scroll to position [653, 0]
click at [561, 466] on div "[PERSON_NAME]" at bounding box center [586, 462] width 773 height 29
click at [597, 462] on div "[PERSON_NAME]" at bounding box center [586, 462] width 773 height 29
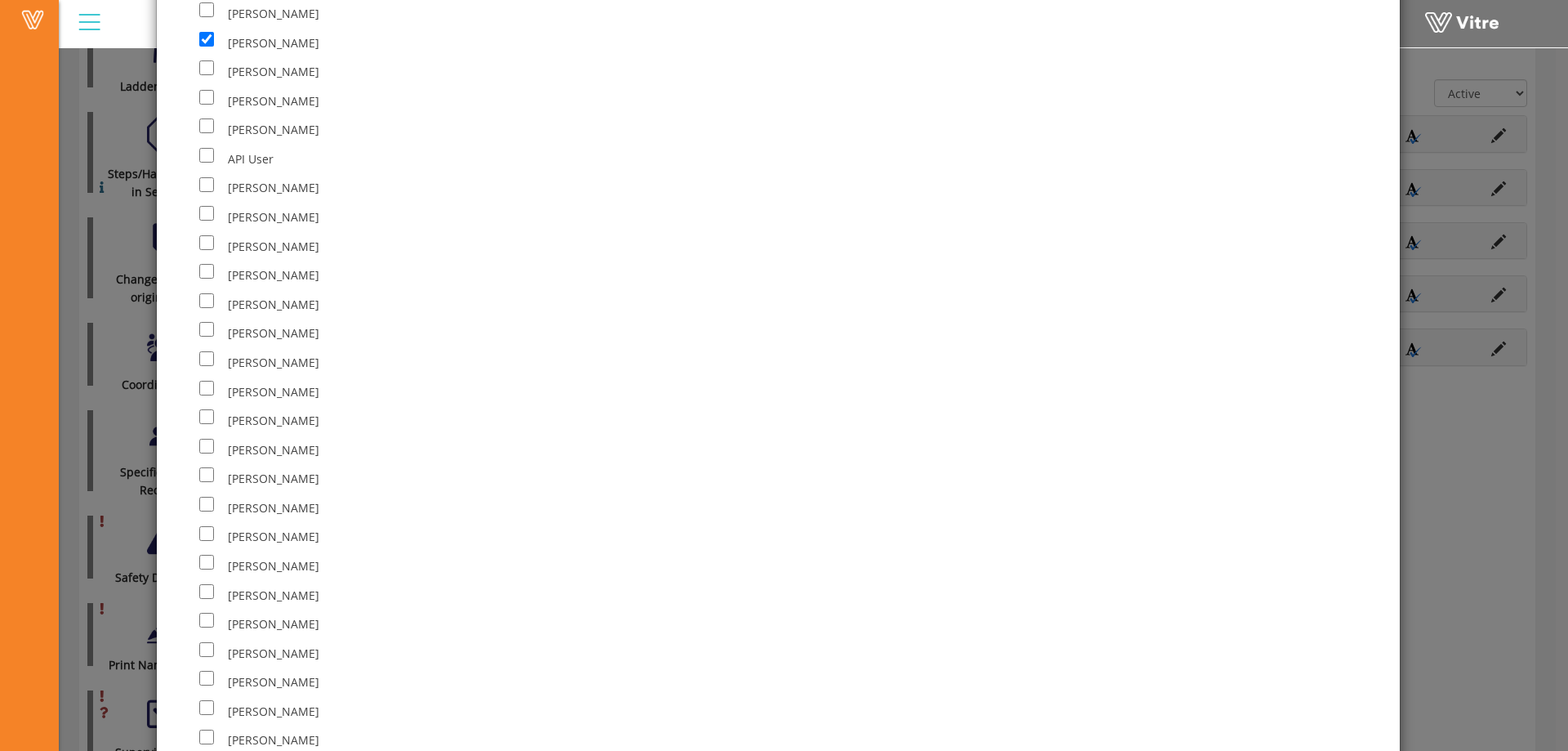
scroll to position [899, 0]
click at [394, 488] on div "[PERSON_NAME]" at bounding box center [586, 479] width 773 height 29
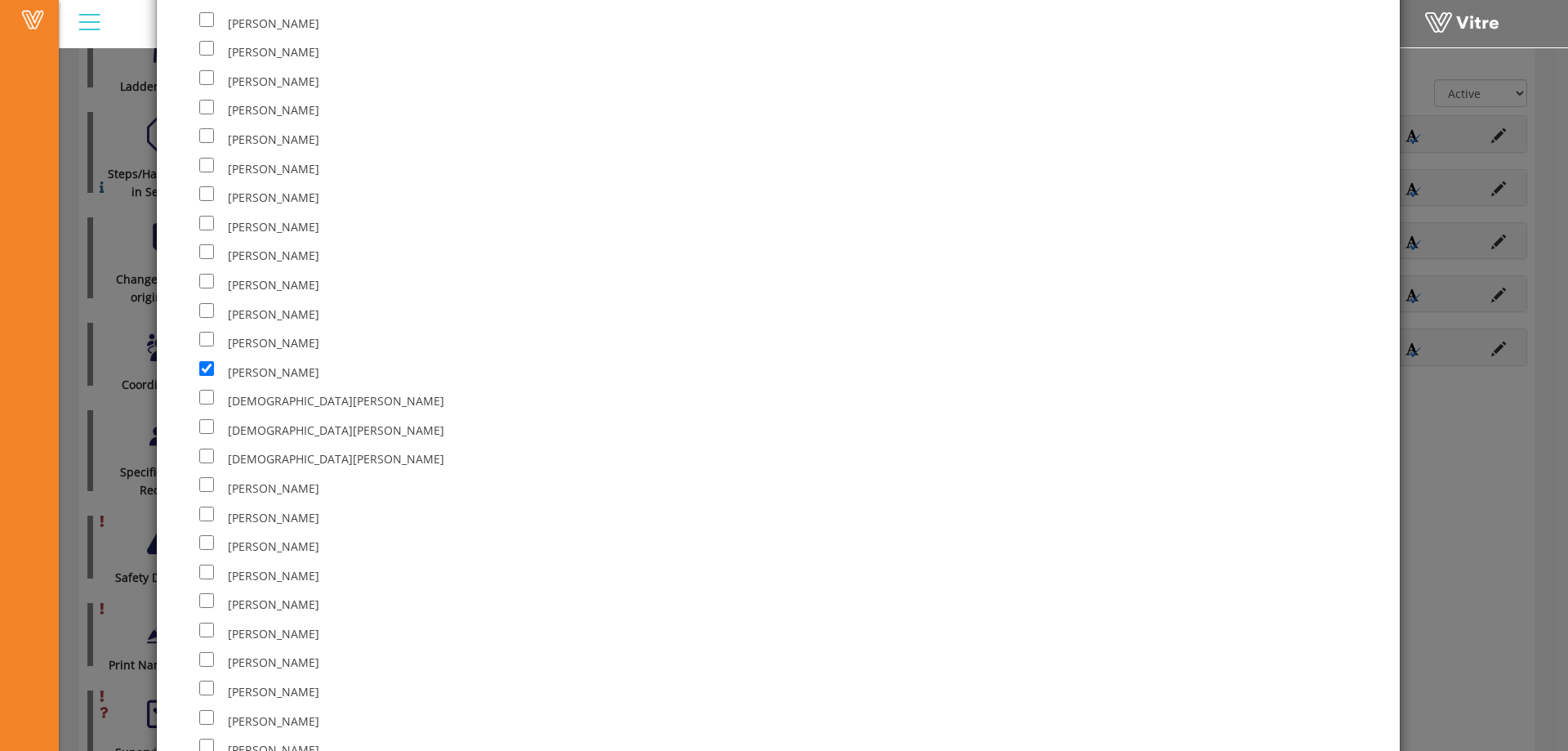
scroll to position [1553, 0]
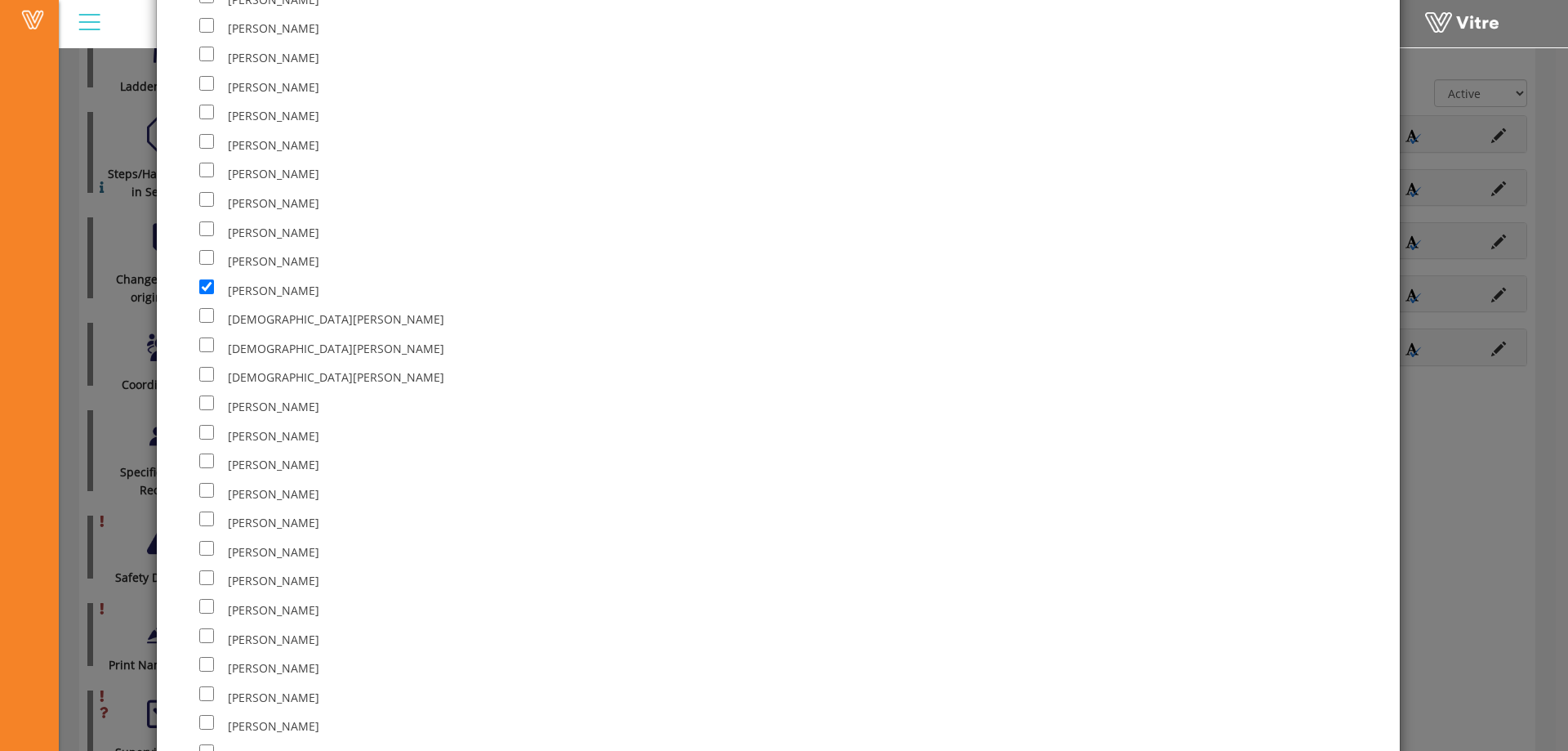
click at [566, 551] on div "[PERSON_NAME]" at bounding box center [586, 552] width 773 height 29
click at [569, 541] on div "[PERSON_NAME]" at bounding box center [586, 552] width 773 height 29
click at [407, 392] on div "[PERSON_NAME]" at bounding box center [586, 407] width 773 height 29
click at [481, 404] on div "[PERSON_NAME]" at bounding box center [586, 407] width 773 height 29
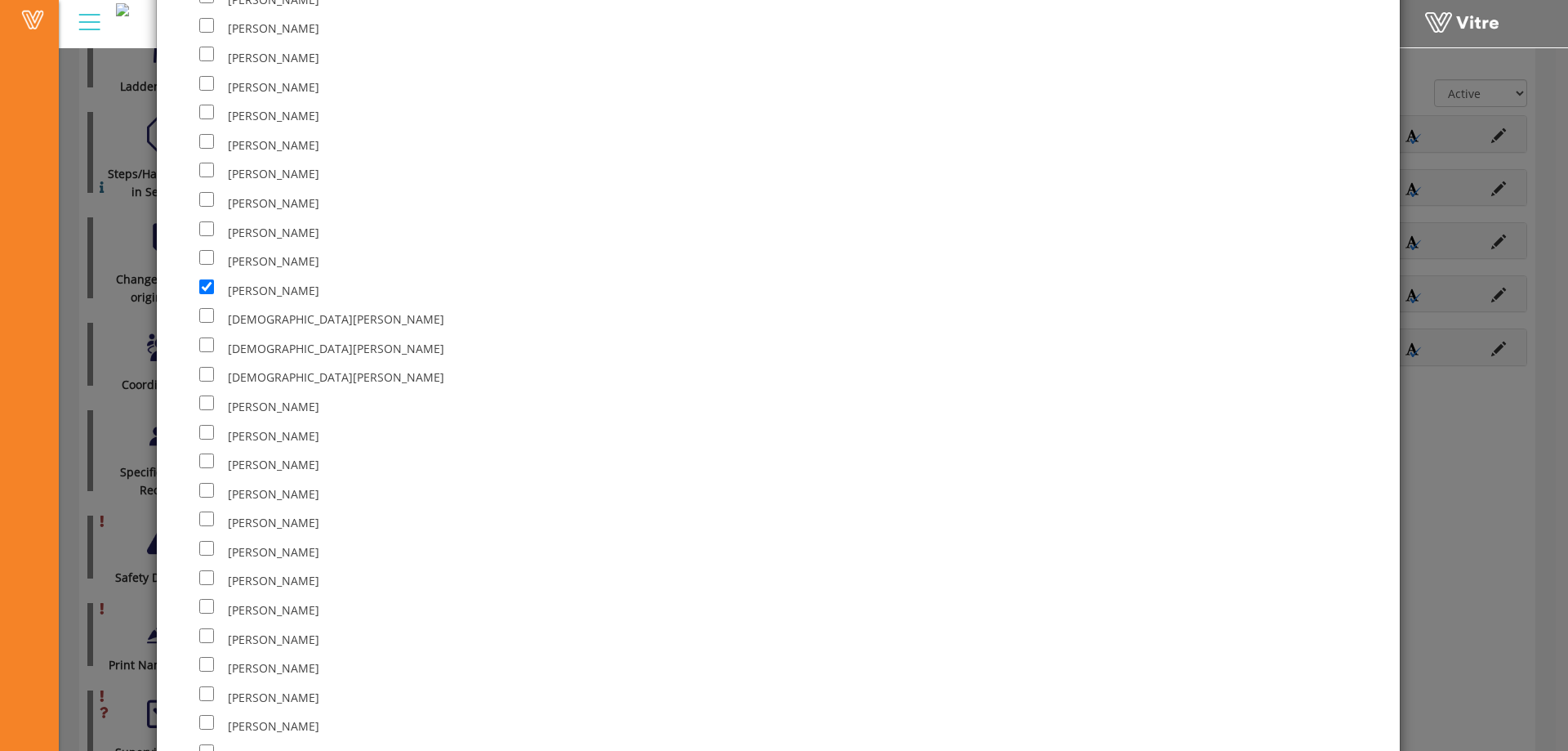
click at [481, 404] on div "[PERSON_NAME]" at bounding box center [586, 407] width 773 height 29
click at [506, 477] on div "[PERSON_NAME]" at bounding box center [586, 465] width 773 height 29
click at [490, 490] on div "[PERSON_NAME]" at bounding box center [586, 494] width 773 height 29
click at [486, 488] on div "[PERSON_NAME]" at bounding box center [586, 494] width 773 height 29
click at [470, 588] on div "[PERSON_NAME]" at bounding box center [586, 582] width 773 height 29
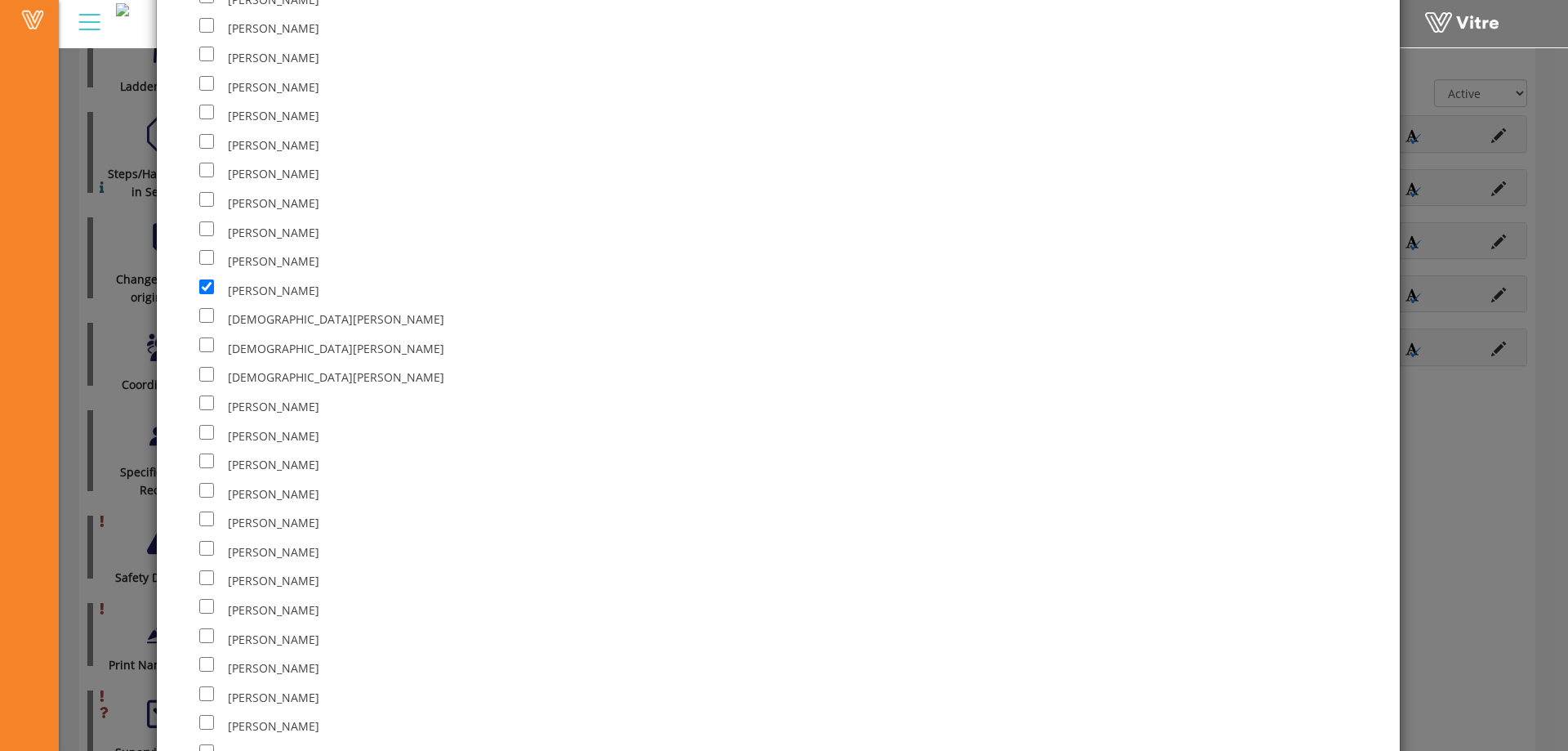
click at [501, 564] on div "[PERSON_NAME]" at bounding box center [586, 552] width 773 height 29
click at [276, 375] on span "[PERSON_NAME]" at bounding box center [274, 376] width 92 height 15
click at [208, 379] on input "checkbox" at bounding box center [206, 372] width 14 height 14
checkbox input "true"
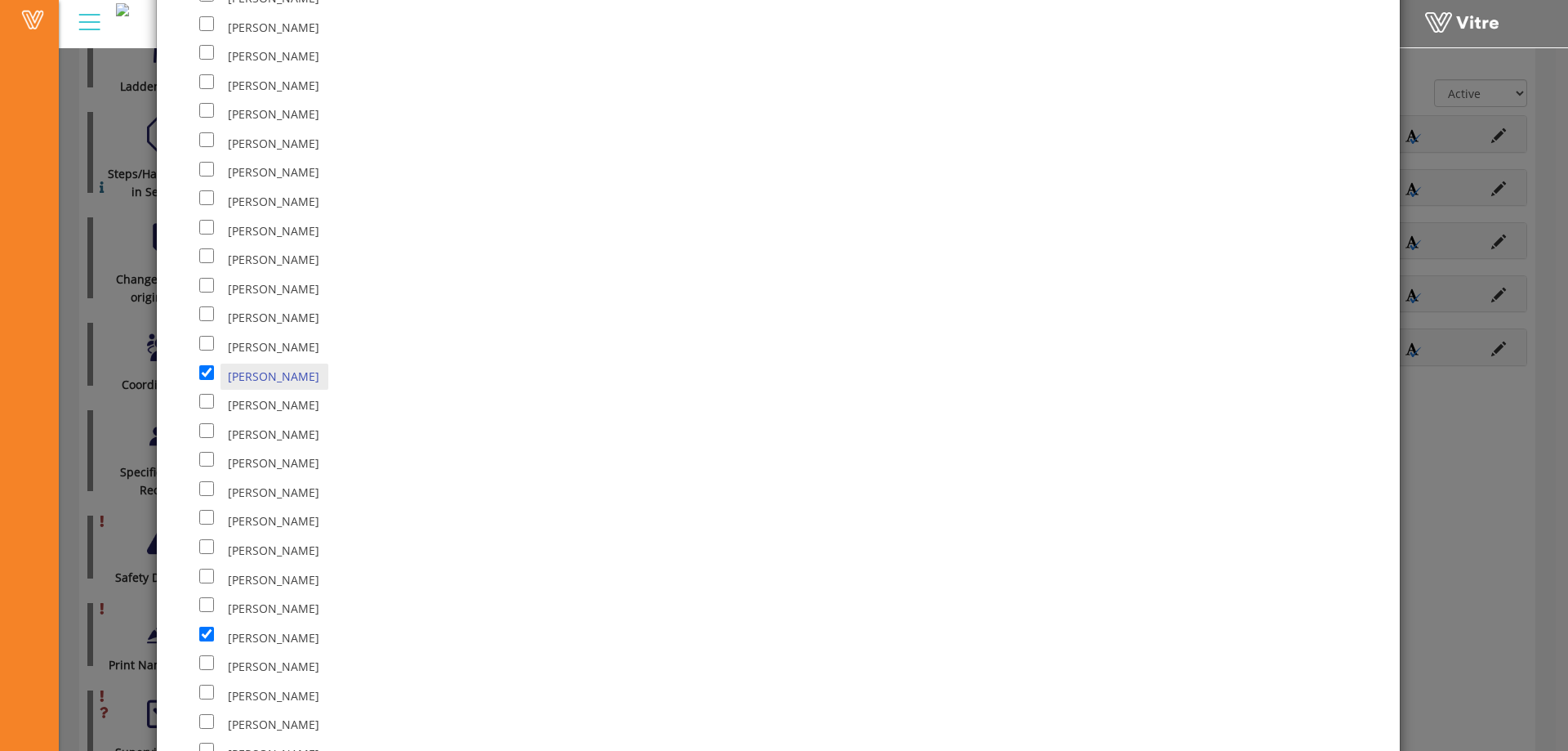
click at [566, 508] on div "[PERSON_NAME]" at bounding box center [586, 521] width 773 height 29
click at [206, 405] on input "checkbox" at bounding box center [206, 401] width 14 height 14
checkbox input "true"
drag, startPoint x: 311, startPoint y: 586, endPoint x: 624, endPoint y: 541, distance: 316.2
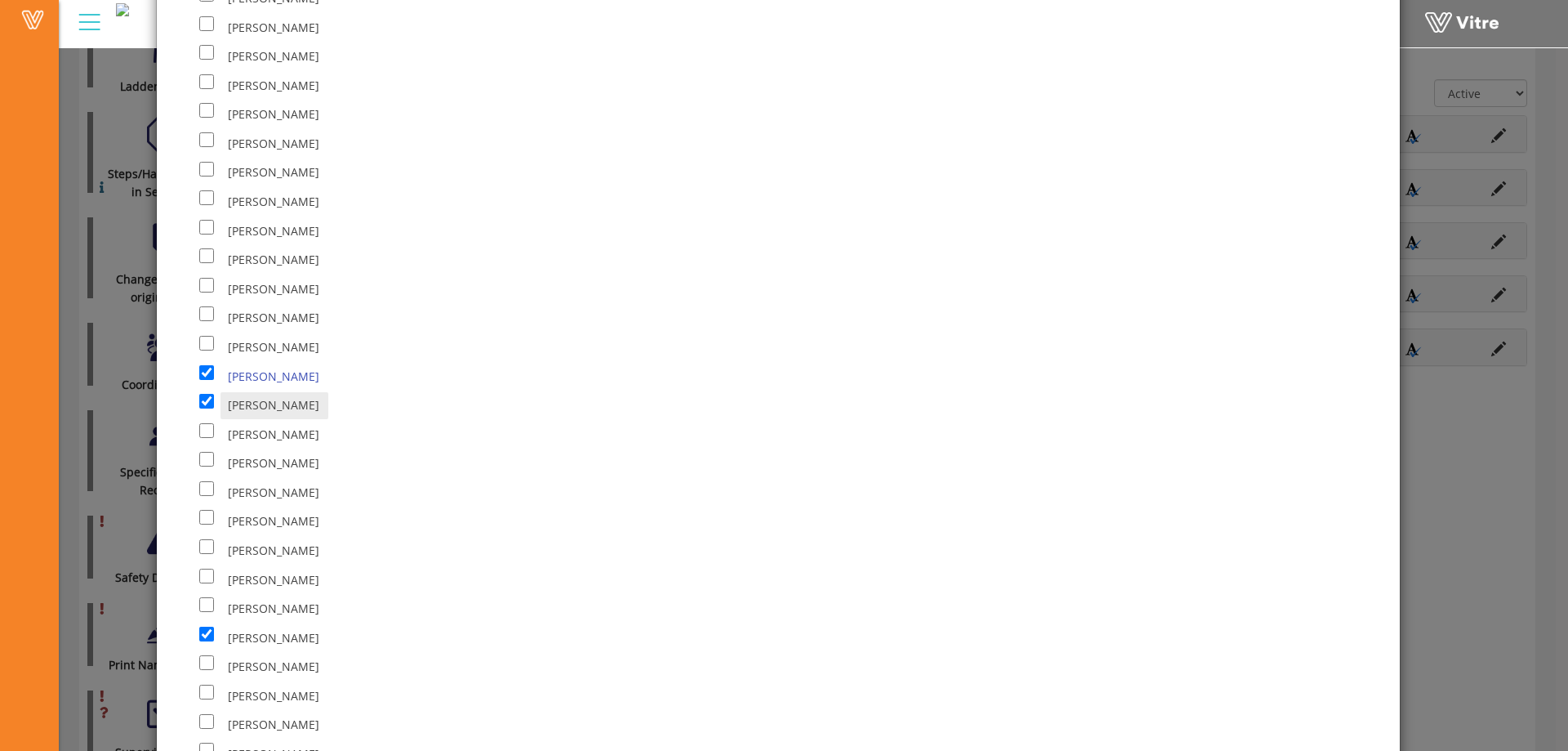
click at [624, 541] on div "[PERSON_NAME]" at bounding box center [586, 551] width 773 height 29
click at [662, 535] on div "[PERSON_NAME]" at bounding box center [586, 521] width 773 height 29
click at [656, 541] on div "[PERSON_NAME]" at bounding box center [586, 551] width 773 height 29
drag, startPoint x: 267, startPoint y: 568, endPoint x: 290, endPoint y: 614, distance: 51.4
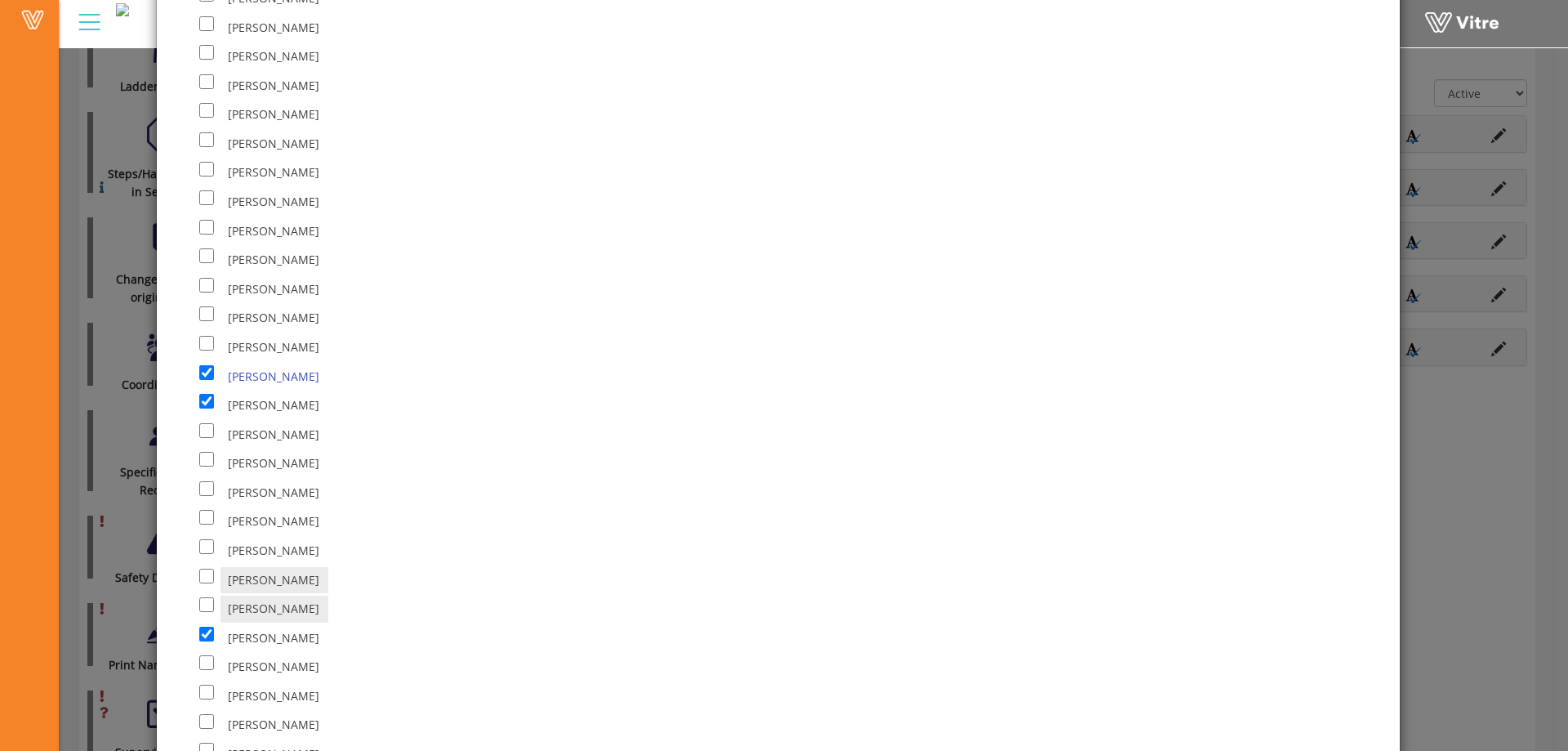
drag, startPoint x: 290, startPoint y: 614, endPoint x: 789, endPoint y: 575, distance: 500.5
click at [789, 576] on div "[PERSON_NAME]" at bounding box center [586, 580] width 773 height 29
click at [789, 575] on div "[PERSON_NAME]" at bounding box center [586, 580] width 773 height 29
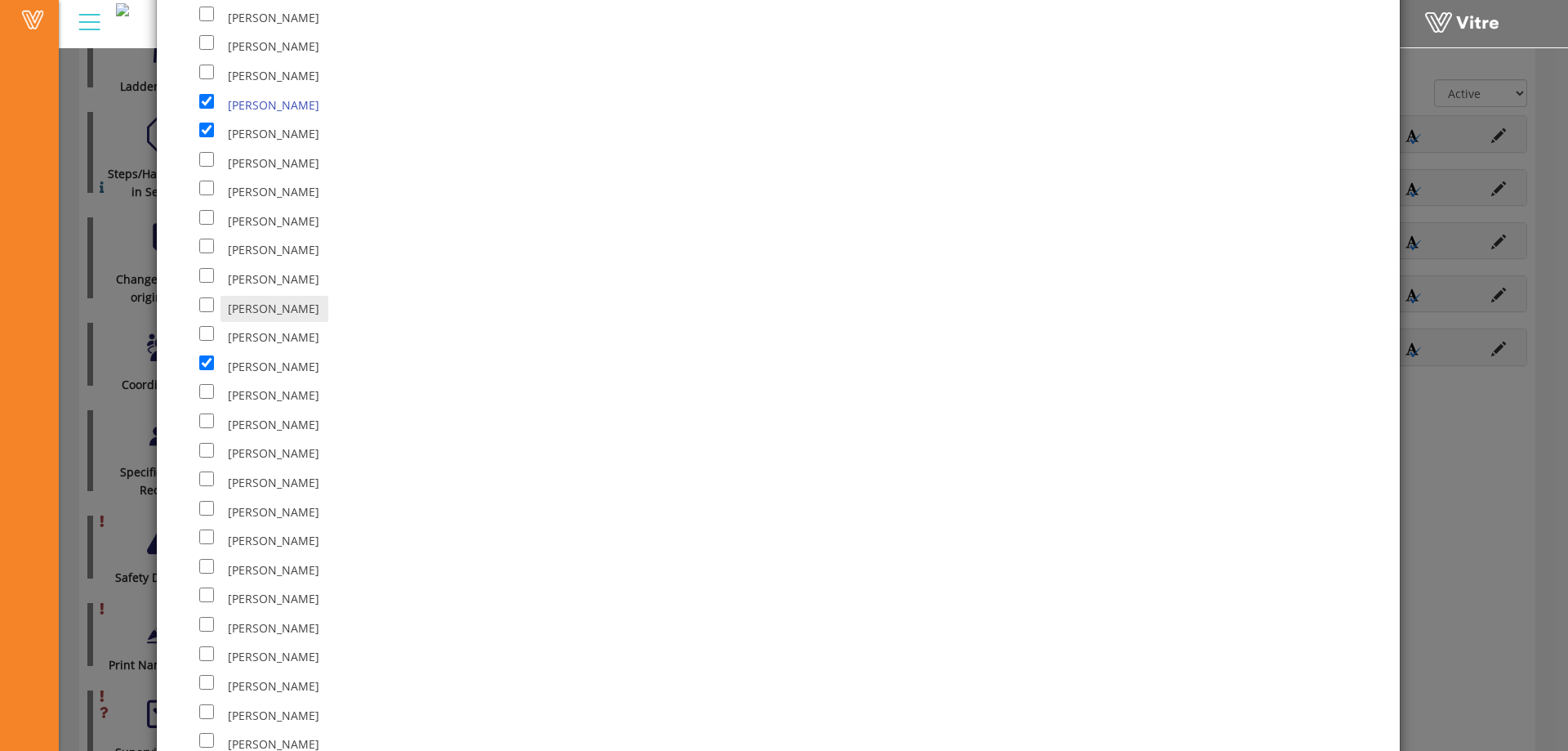
scroll to position [2288, 0]
drag, startPoint x: 229, startPoint y: 677, endPoint x: 716, endPoint y: 626, distance: 489.7
click at [716, 626] on div "[PERSON_NAME]" at bounding box center [586, 631] width 773 height 29
click at [585, 646] on div "[PERSON_NAME]" at bounding box center [586, 660] width 773 height 29
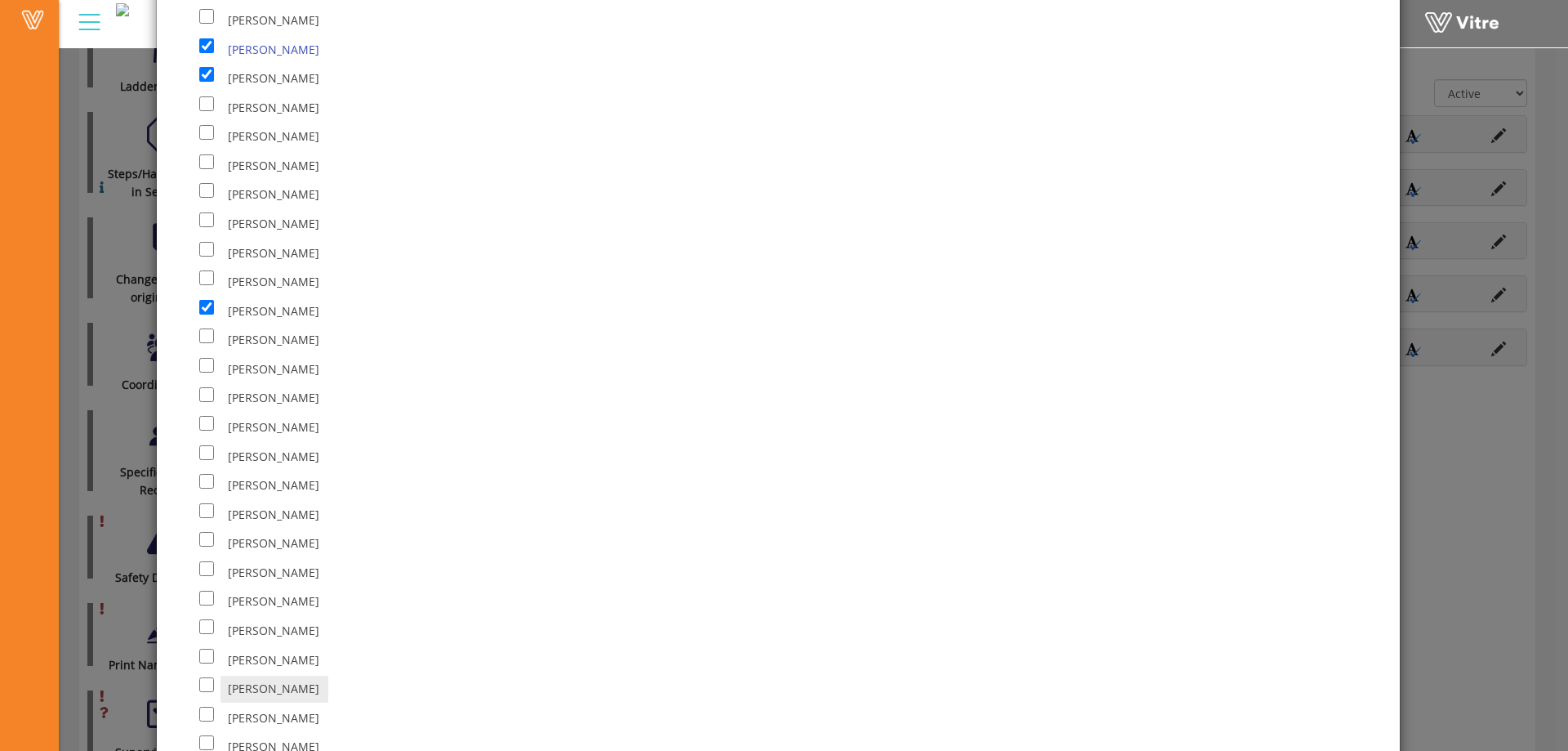
click at [585, 647] on div "[PERSON_NAME]" at bounding box center [586, 660] width 773 height 29
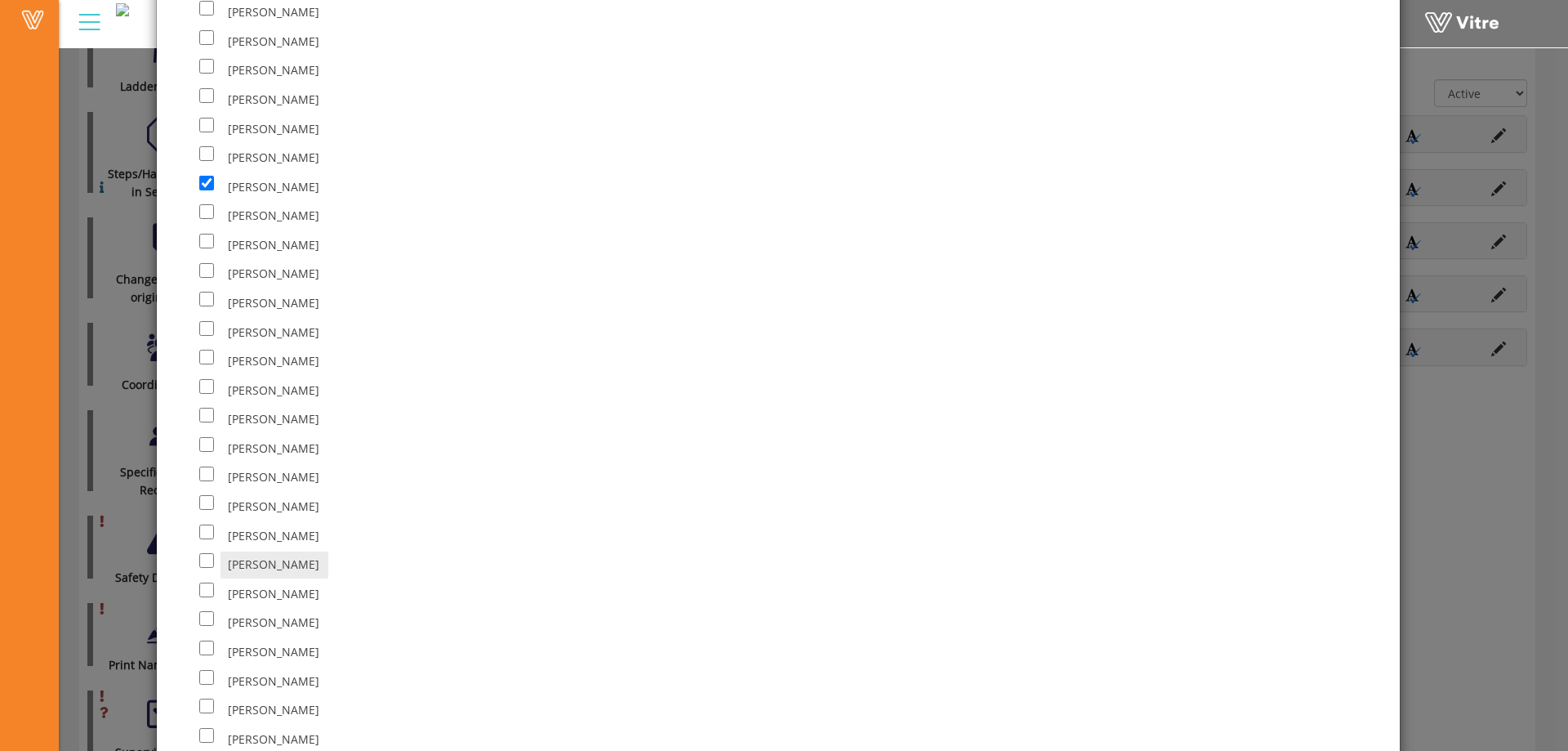
scroll to position [2452, 0]
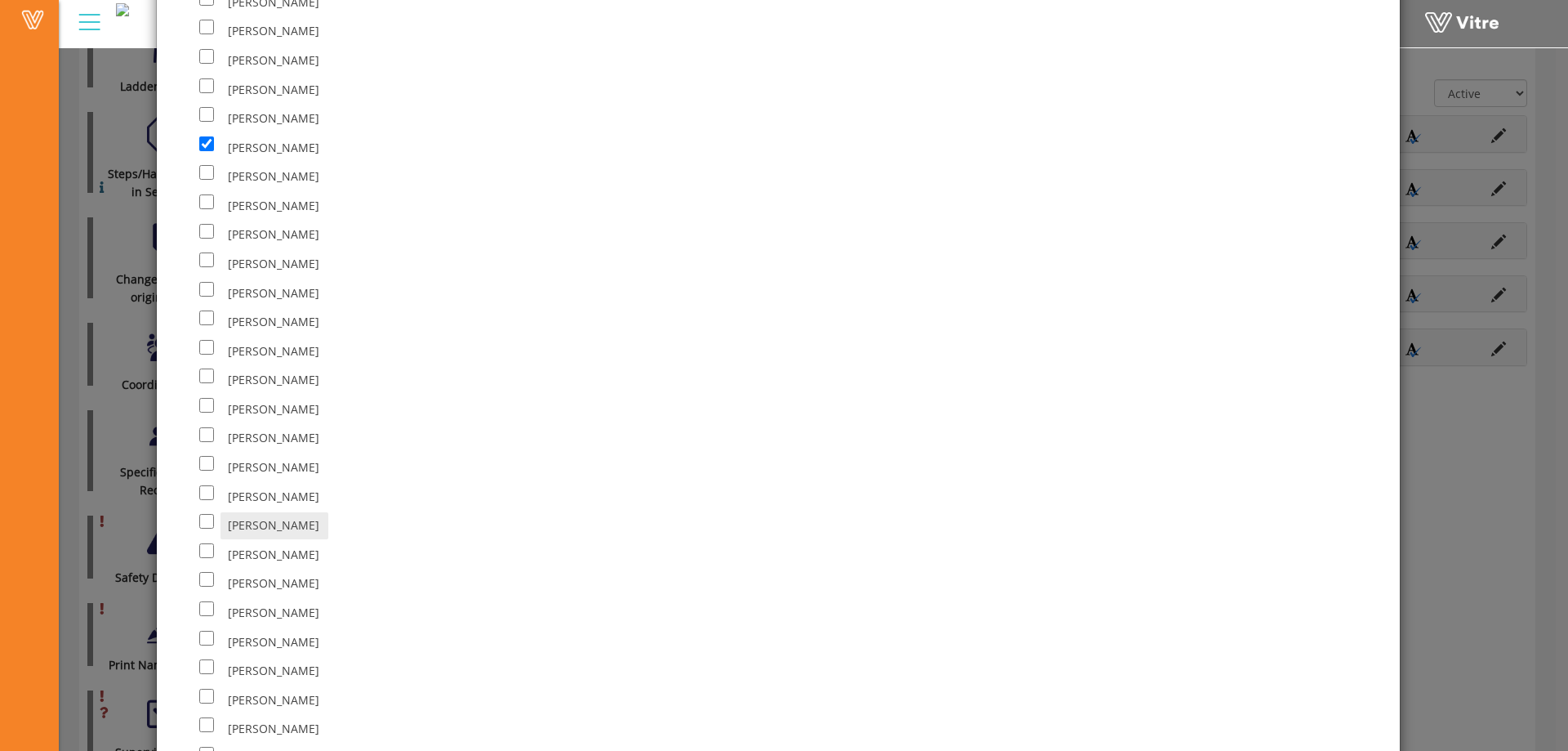
click at [387, 275] on div "[PERSON_NAME]" at bounding box center [586, 264] width 773 height 29
click at [451, 264] on div "[PERSON_NAME]" at bounding box center [586, 264] width 773 height 29
click at [456, 263] on div "[PERSON_NAME]" at bounding box center [586, 264] width 773 height 29
click at [458, 261] on div "[PERSON_NAME]" at bounding box center [586, 264] width 773 height 29
click at [380, 429] on div "[PERSON_NAME]" at bounding box center [586, 439] width 773 height 29
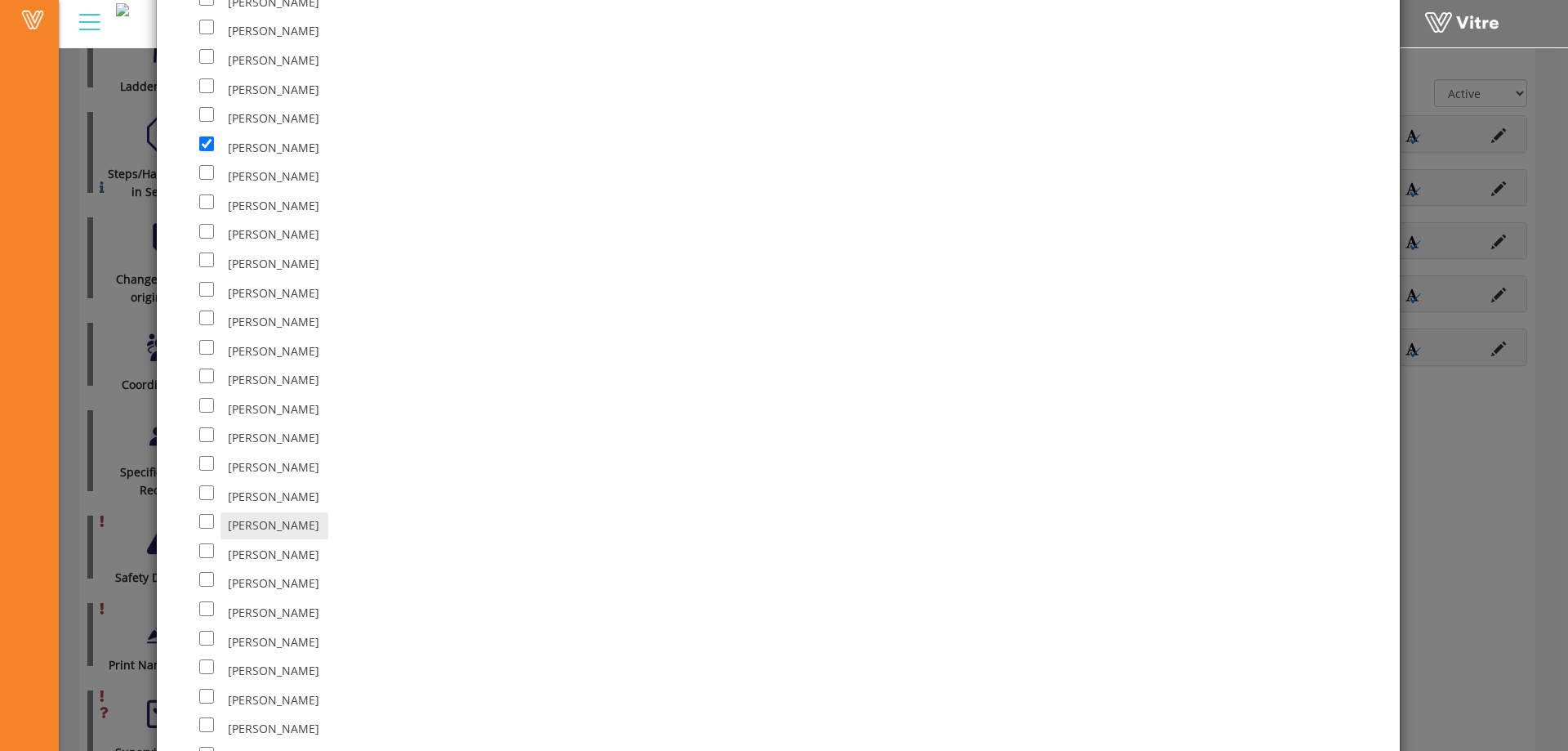
click at [394, 471] on div "[PERSON_NAME]" at bounding box center [586, 467] width 773 height 29
click at [445, 479] on div "[PERSON_NAME]" at bounding box center [586, 472] width 773 height 29
drag, startPoint x: 473, startPoint y: 575, endPoint x: 468, endPoint y: 590, distance: 15.8
click at [468, 589] on div "[PERSON_NAME]" at bounding box center [586, 589] width 773 height 29
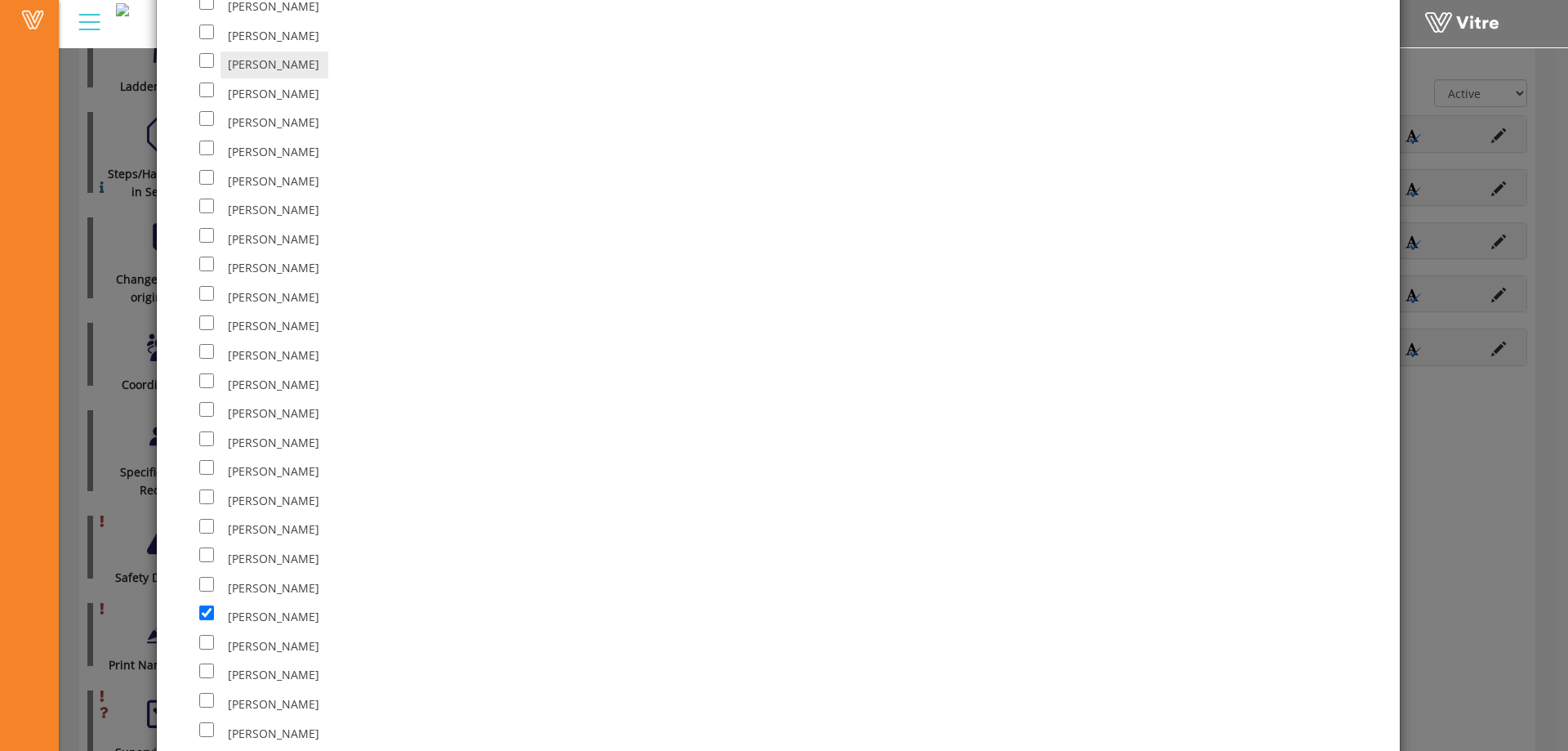
scroll to position [2942, 0]
click at [508, 595] on div "[PERSON_NAME]" at bounding box center [586, 587] width 773 height 29
click at [470, 626] on div "[PERSON_NAME]" at bounding box center [586, 616] width 773 height 29
click at [541, 597] on div "[PERSON_NAME]" at bounding box center [586, 593] width 773 height 29
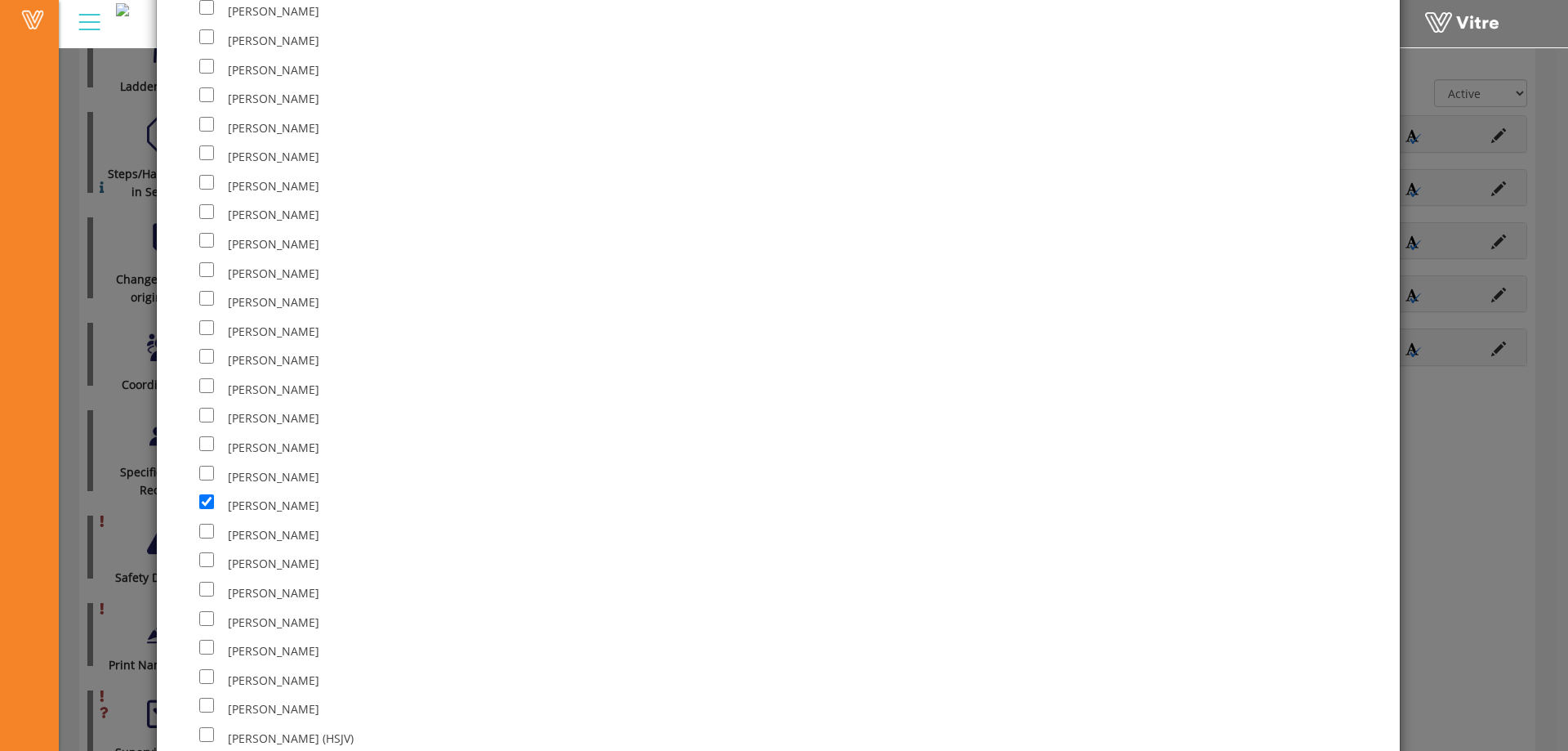
drag, startPoint x: 541, startPoint y: 595, endPoint x: 966, endPoint y: 535, distance: 429.2
click at [822, 571] on div "[PERSON_NAME]" at bounding box center [586, 563] width 773 height 29
click at [811, 575] on div "[PERSON_NAME]" at bounding box center [586, 563] width 773 height 29
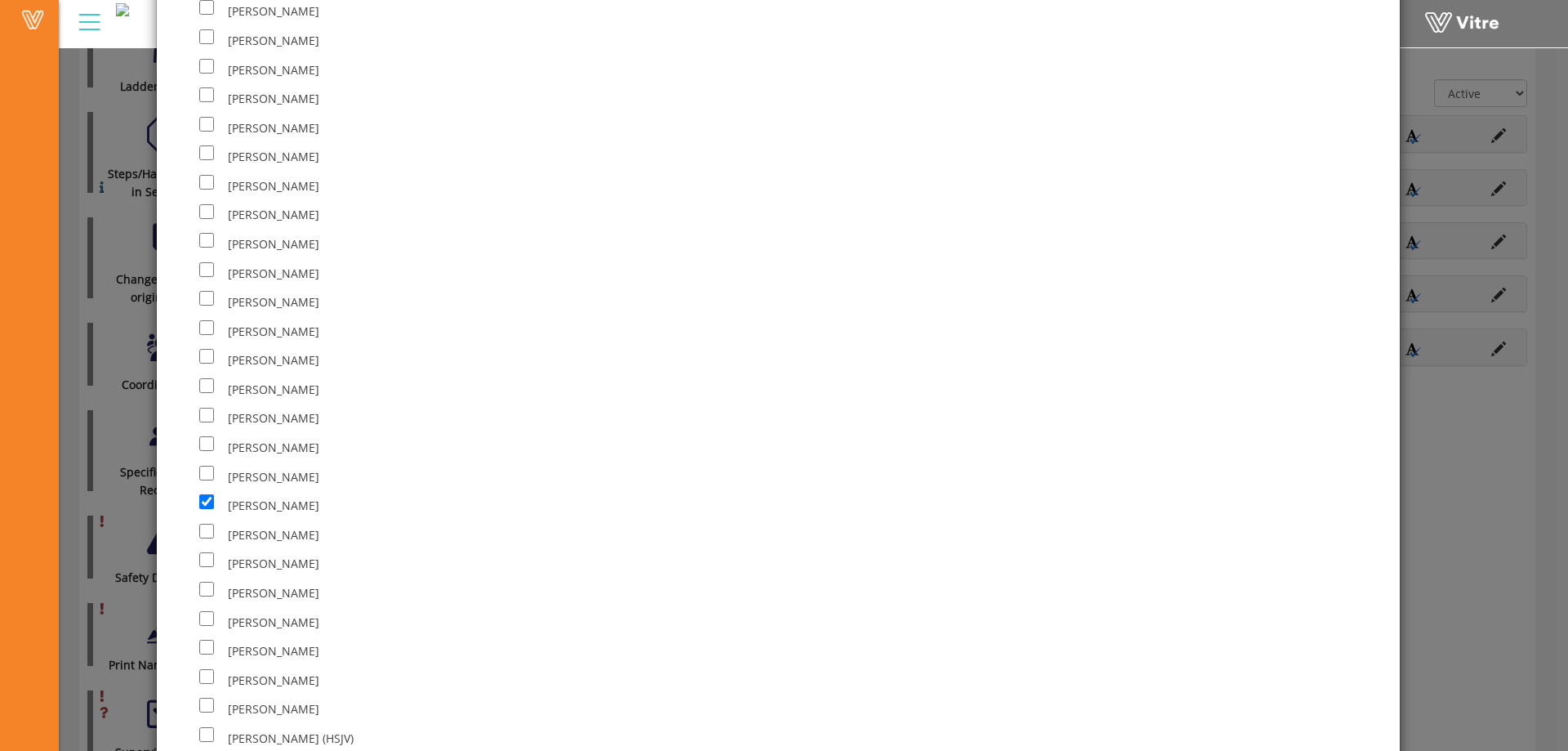
click at [811, 575] on div "[PERSON_NAME]" at bounding box center [586, 563] width 773 height 29
click at [462, 414] on div "[PERSON_NAME]" at bounding box center [586, 418] width 773 height 29
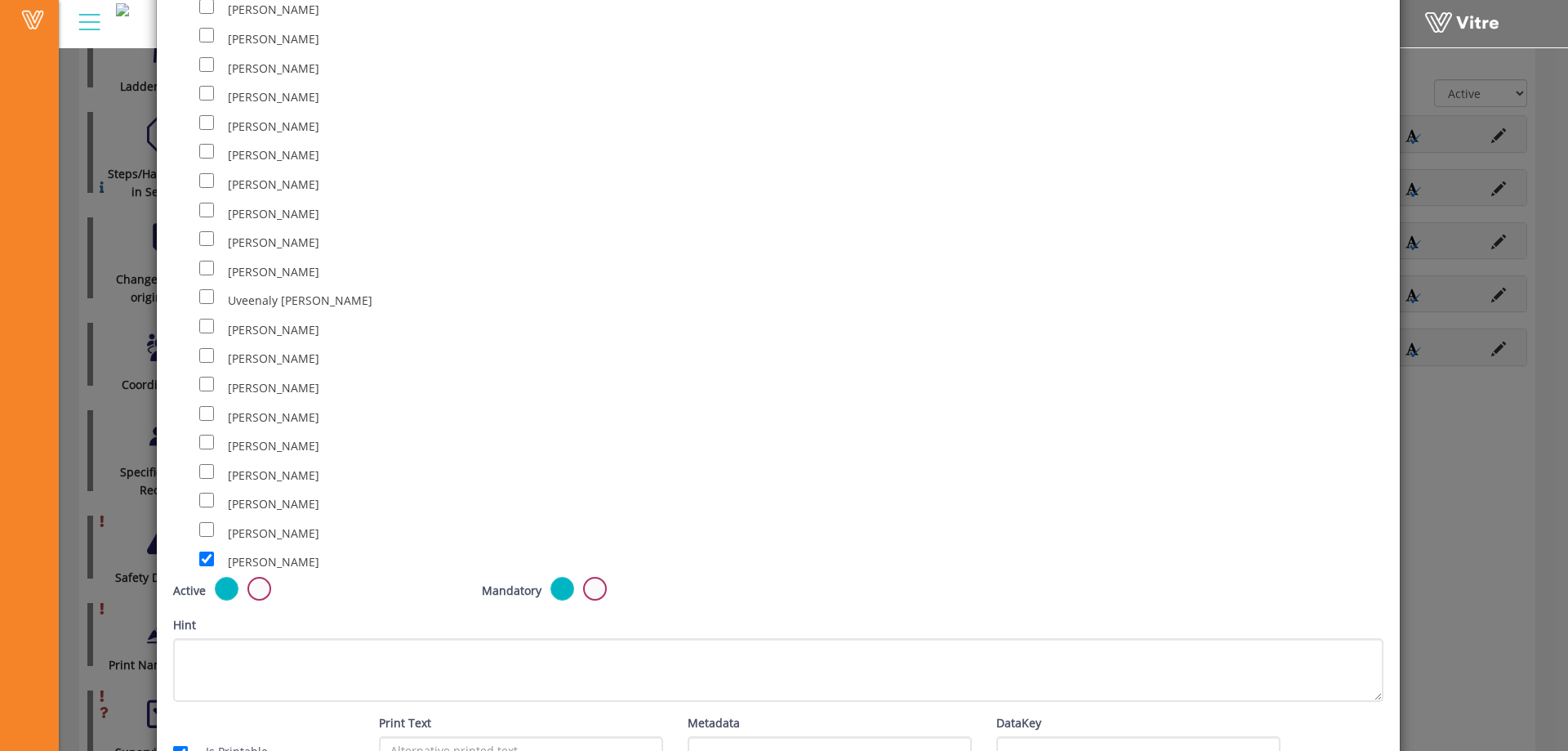
scroll to position [10428, 0]
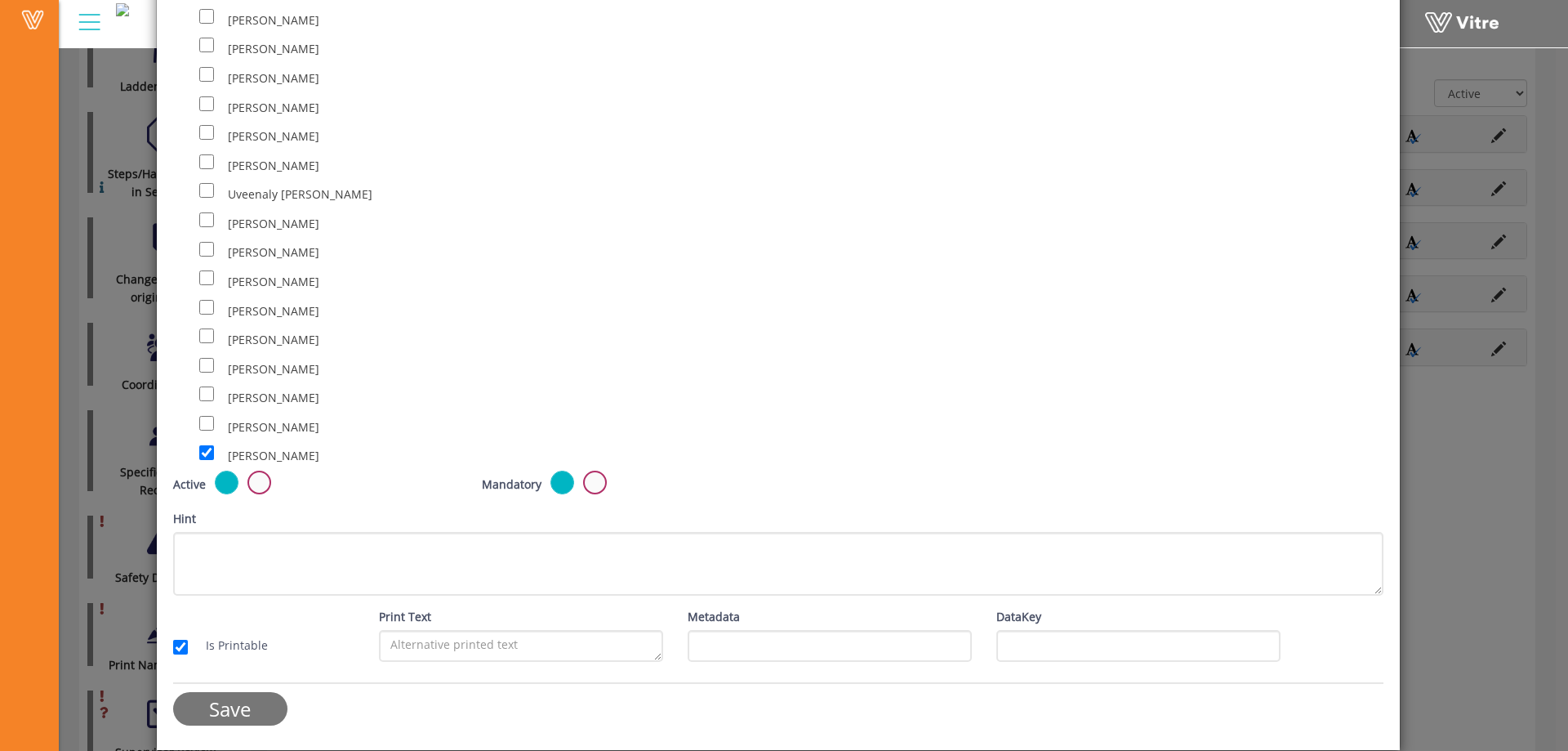
click at [247, 716] on input "Save" at bounding box center [231, 709] width 114 height 34
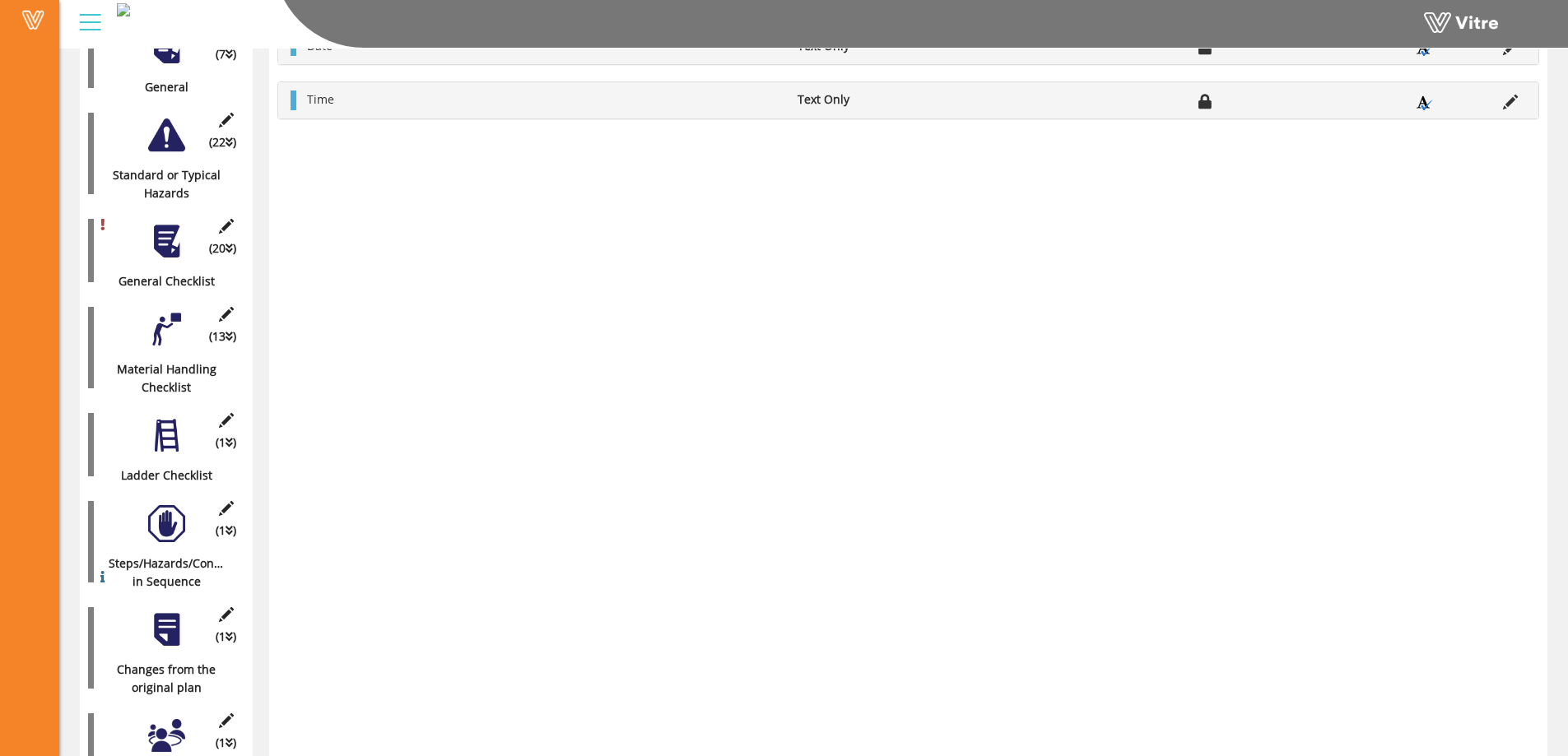
scroll to position [0, 0]
